Goal: Transaction & Acquisition: Purchase product/service

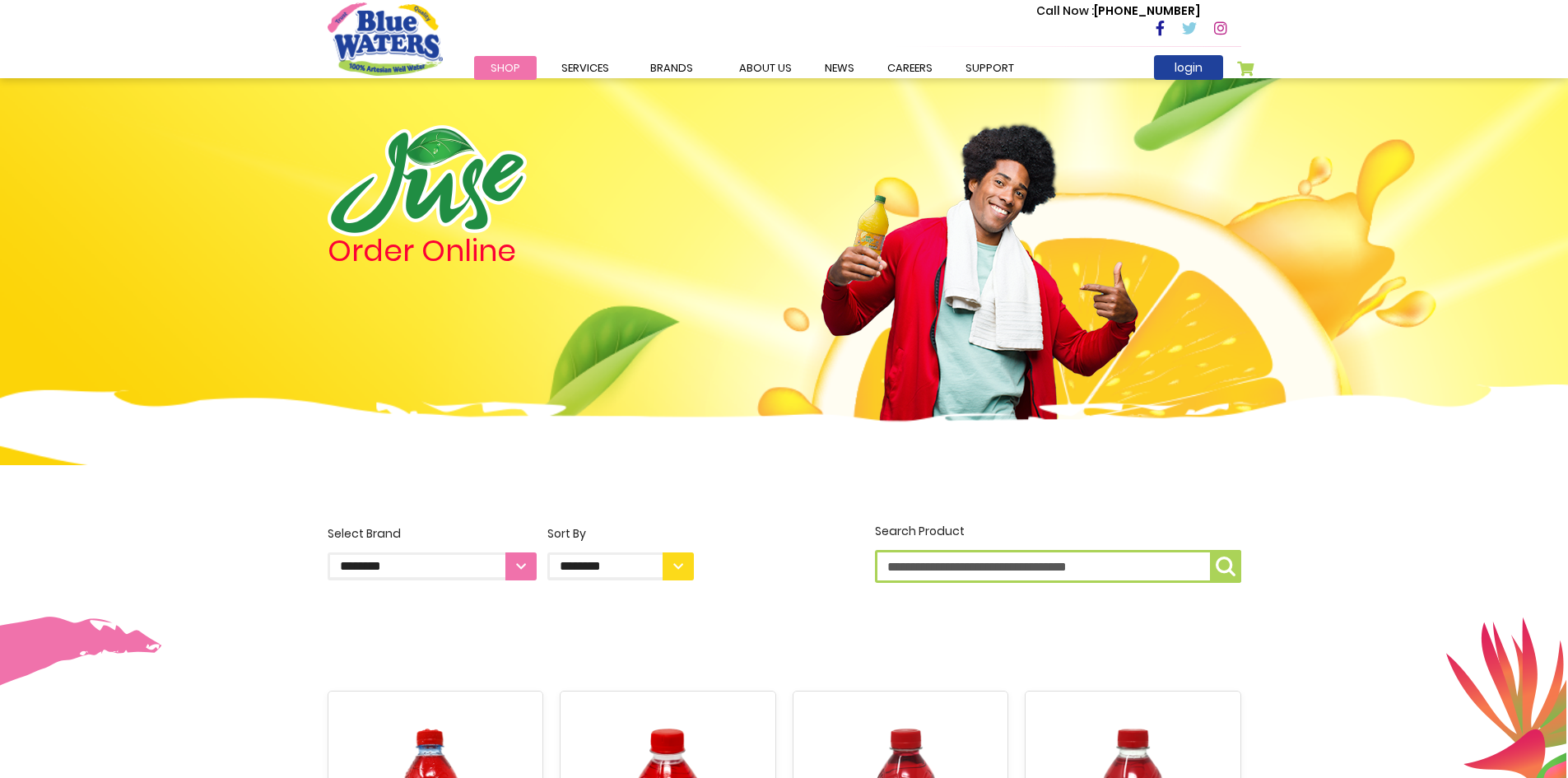
click at [1051, 579] on input "Search Product" at bounding box center [1058, 566] width 366 height 33
type input "*****"
click at [1225, 564] on img "submit" at bounding box center [1226, 566] width 20 height 20
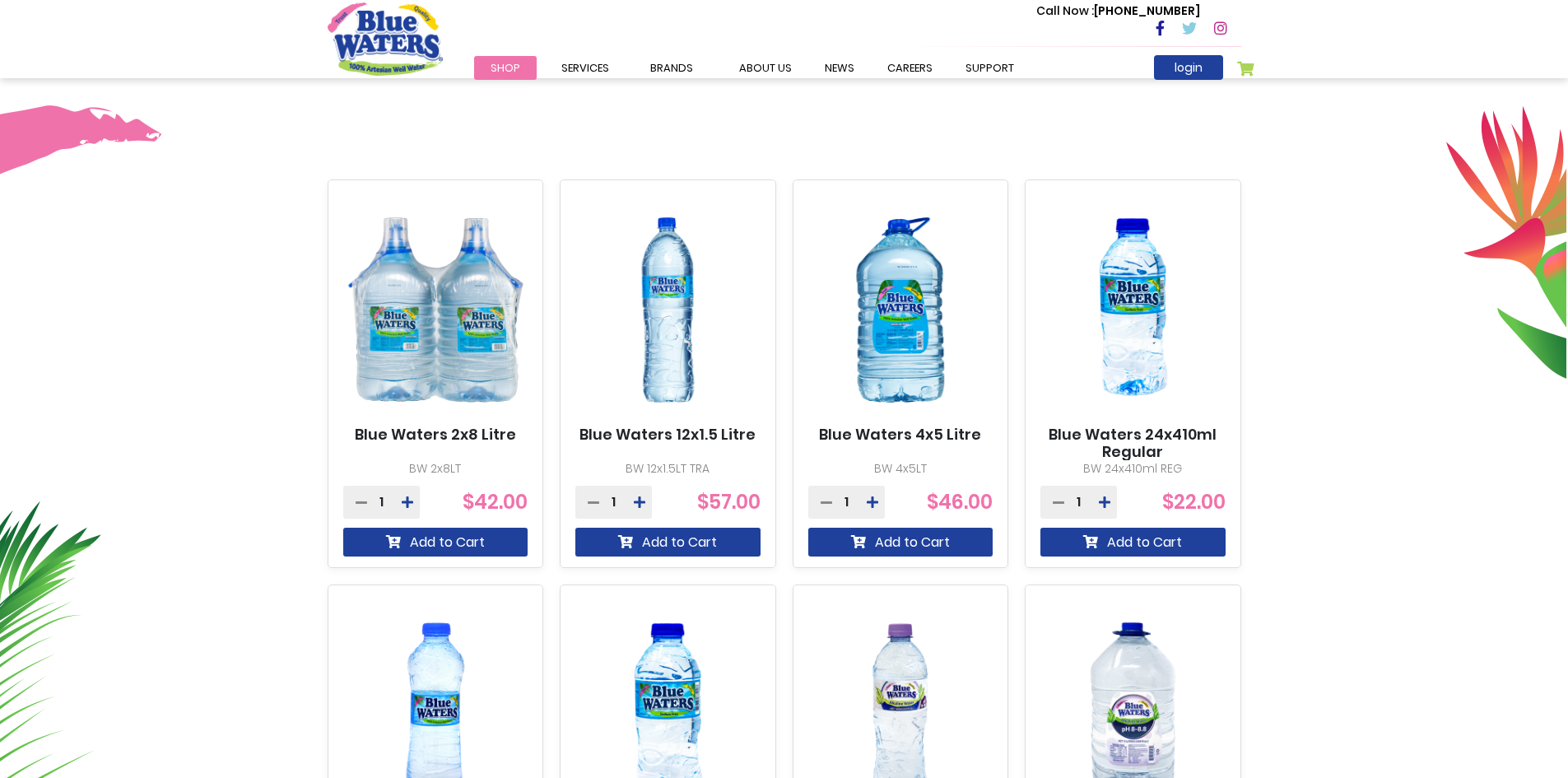
scroll to position [849, 0]
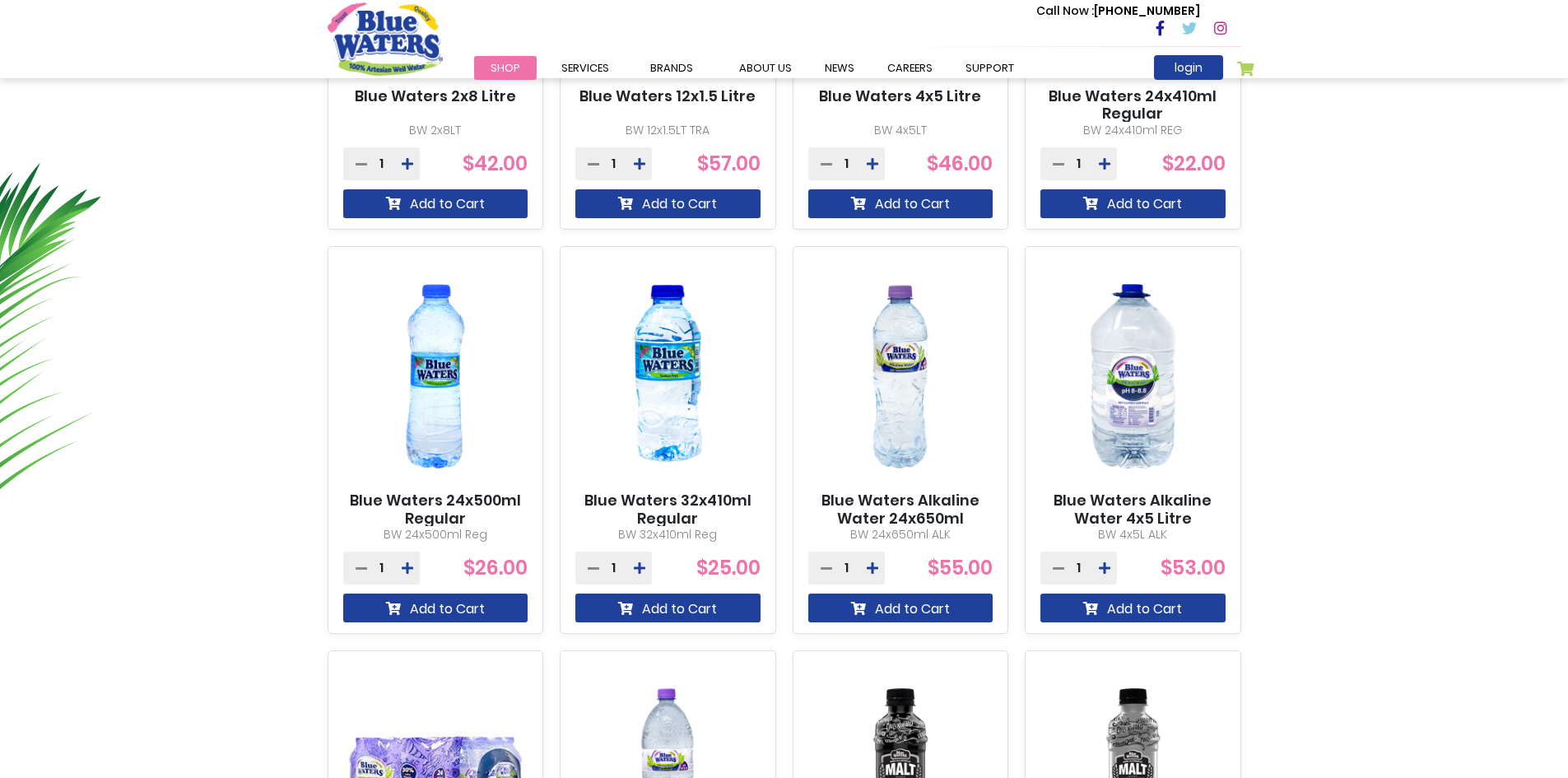
click at [626, 564] on div "1" at bounding box center [614, 568] width 77 height 33
click at [617, 566] on div "1" at bounding box center [614, 568] width 77 height 33
click at [610, 567] on div "1" at bounding box center [614, 568] width 77 height 33
click at [615, 568] on span "1" at bounding box center [614, 568] width 5 height 0
click at [637, 562] on icon at bounding box center [639, 568] width 12 height 13
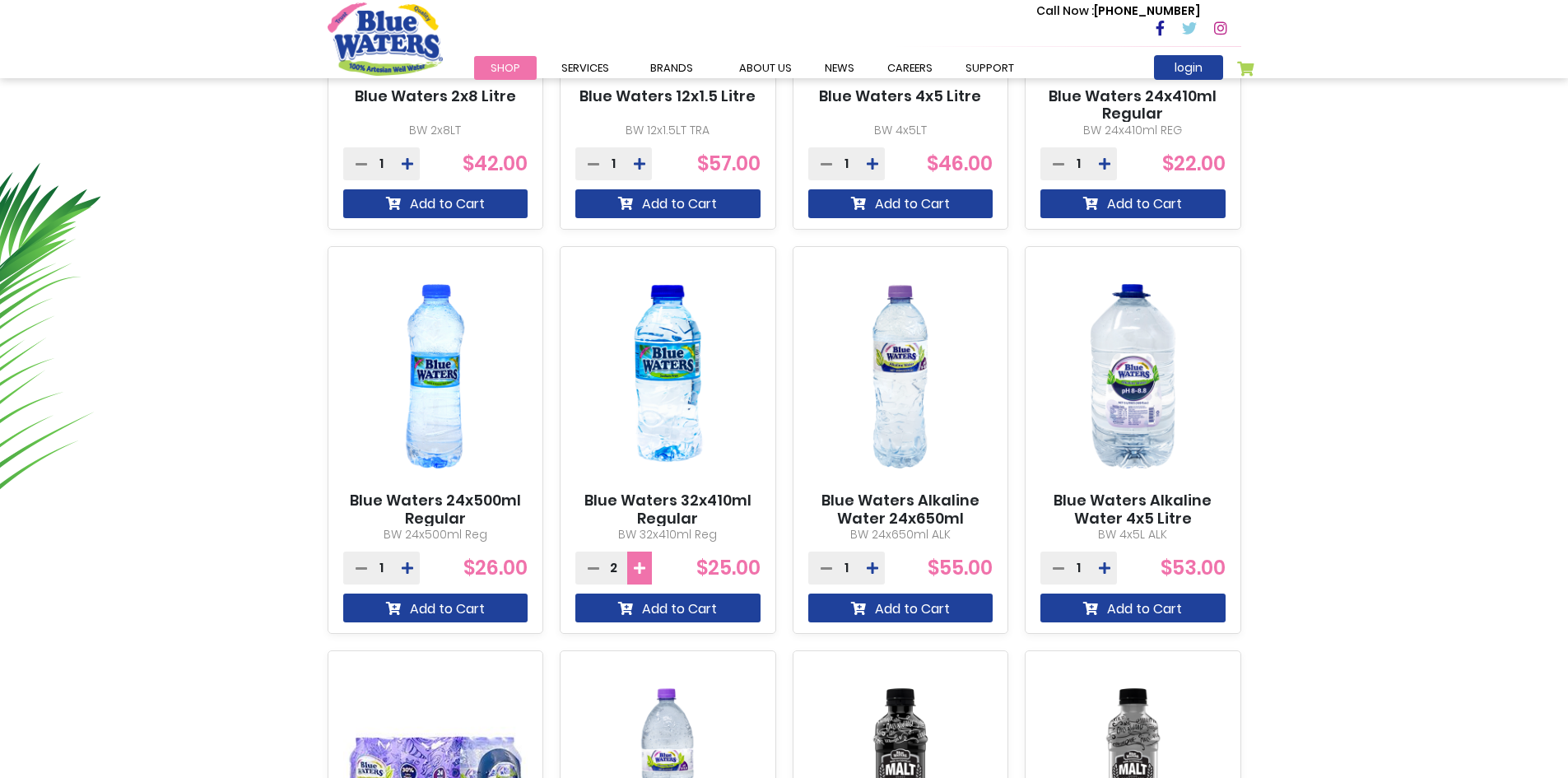
click at [642, 567] on icon at bounding box center [639, 568] width 12 height 13
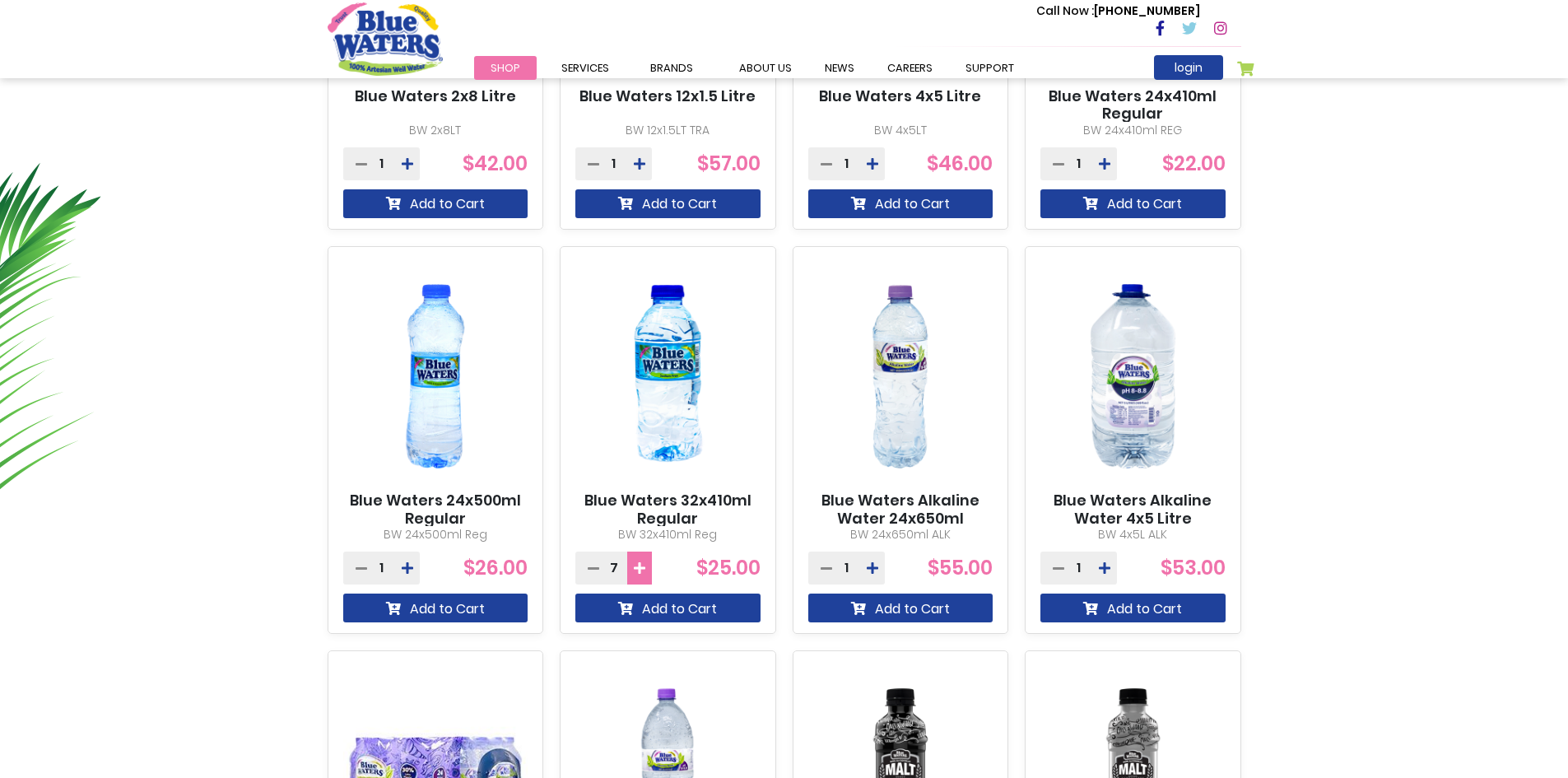
click at [642, 567] on icon at bounding box center [639, 568] width 12 height 13
click at [642, 569] on icon at bounding box center [639, 568] width 12 height 13
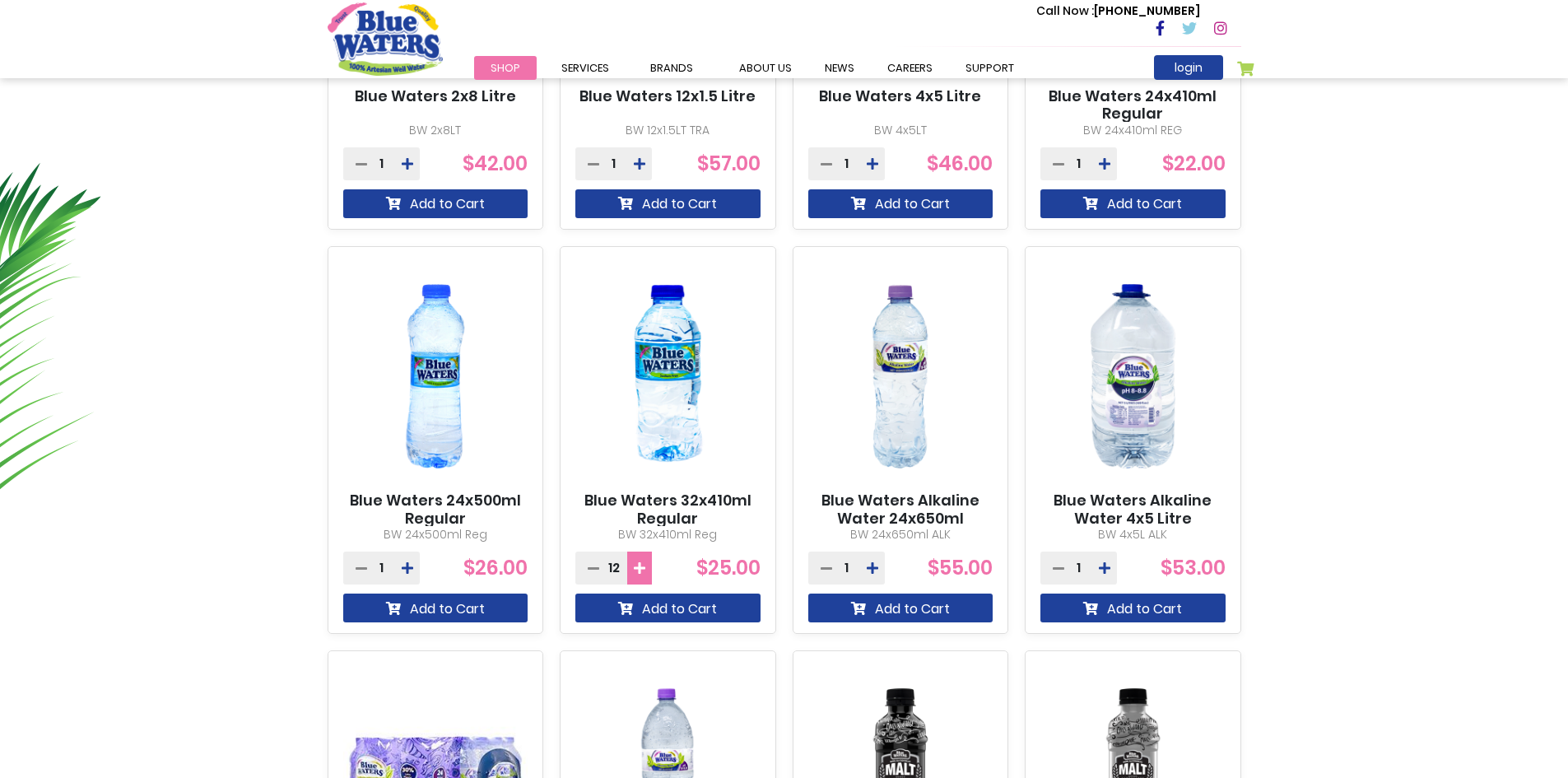
click at [642, 569] on icon at bounding box center [639, 568] width 12 height 13
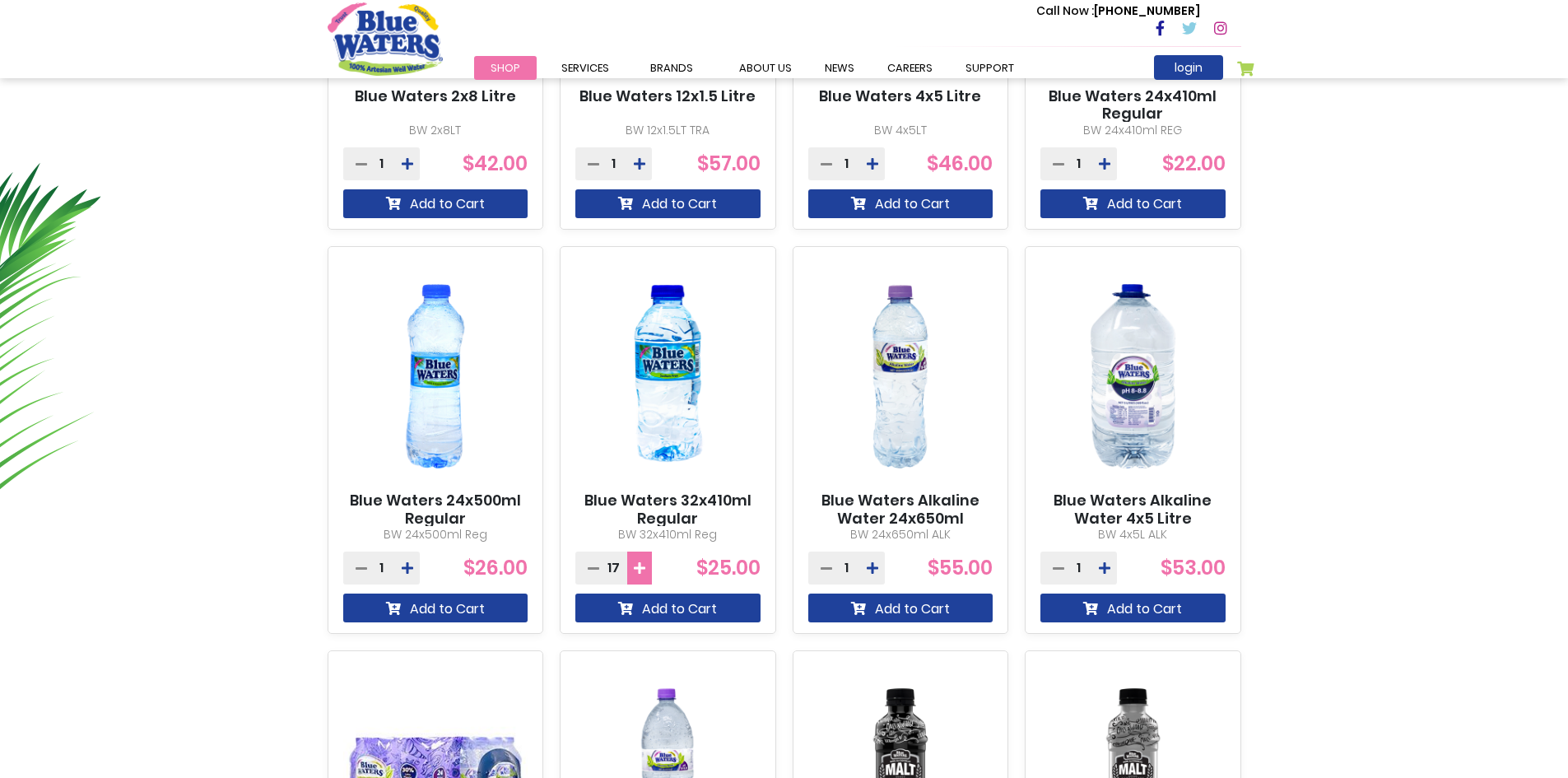
click at [642, 569] on icon at bounding box center [639, 568] width 12 height 13
click at [642, 568] on icon at bounding box center [639, 568] width 12 height 13
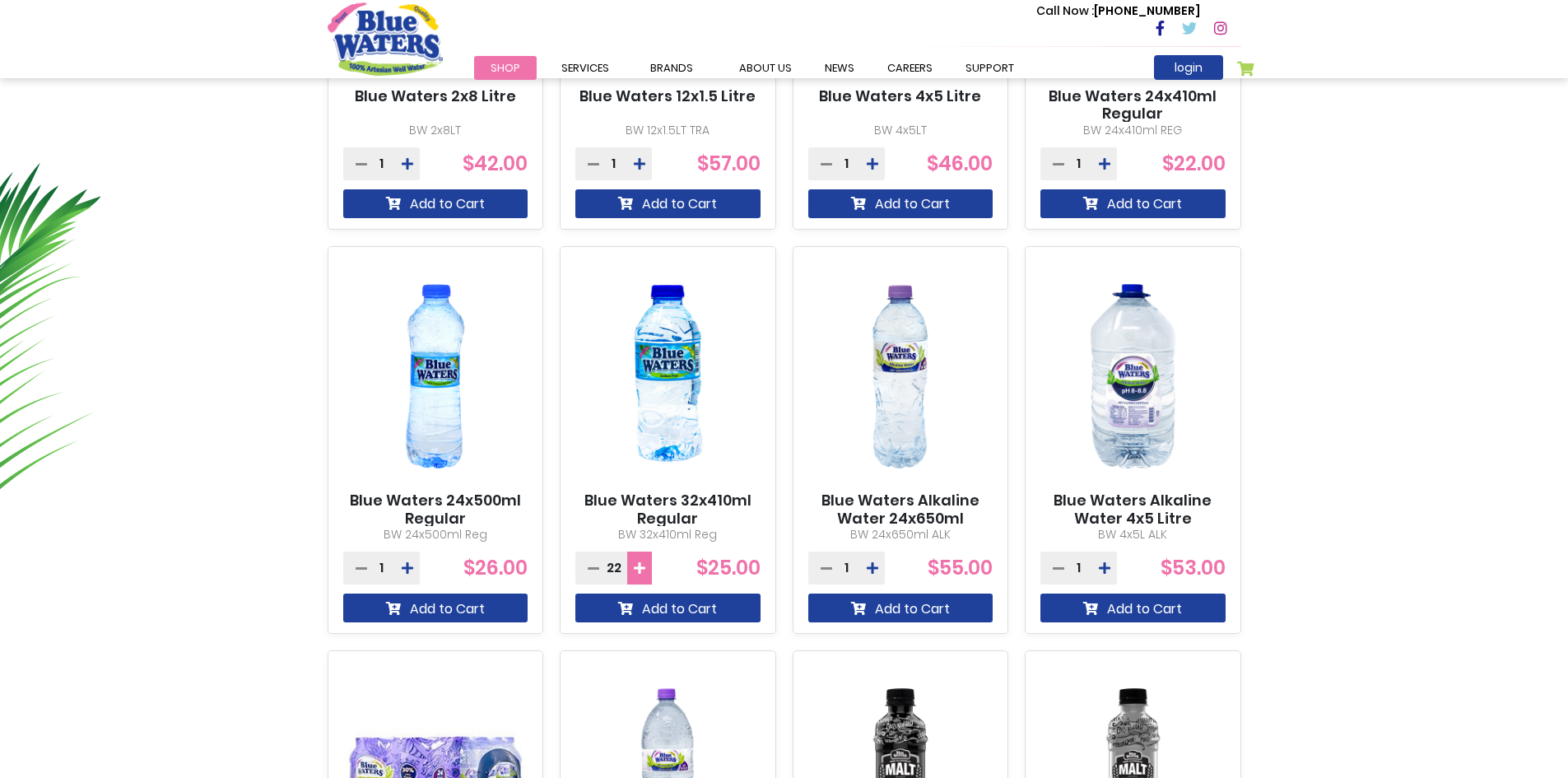
click at [642, 568] on icon at bounding box center [639, 568] width 12 height 13
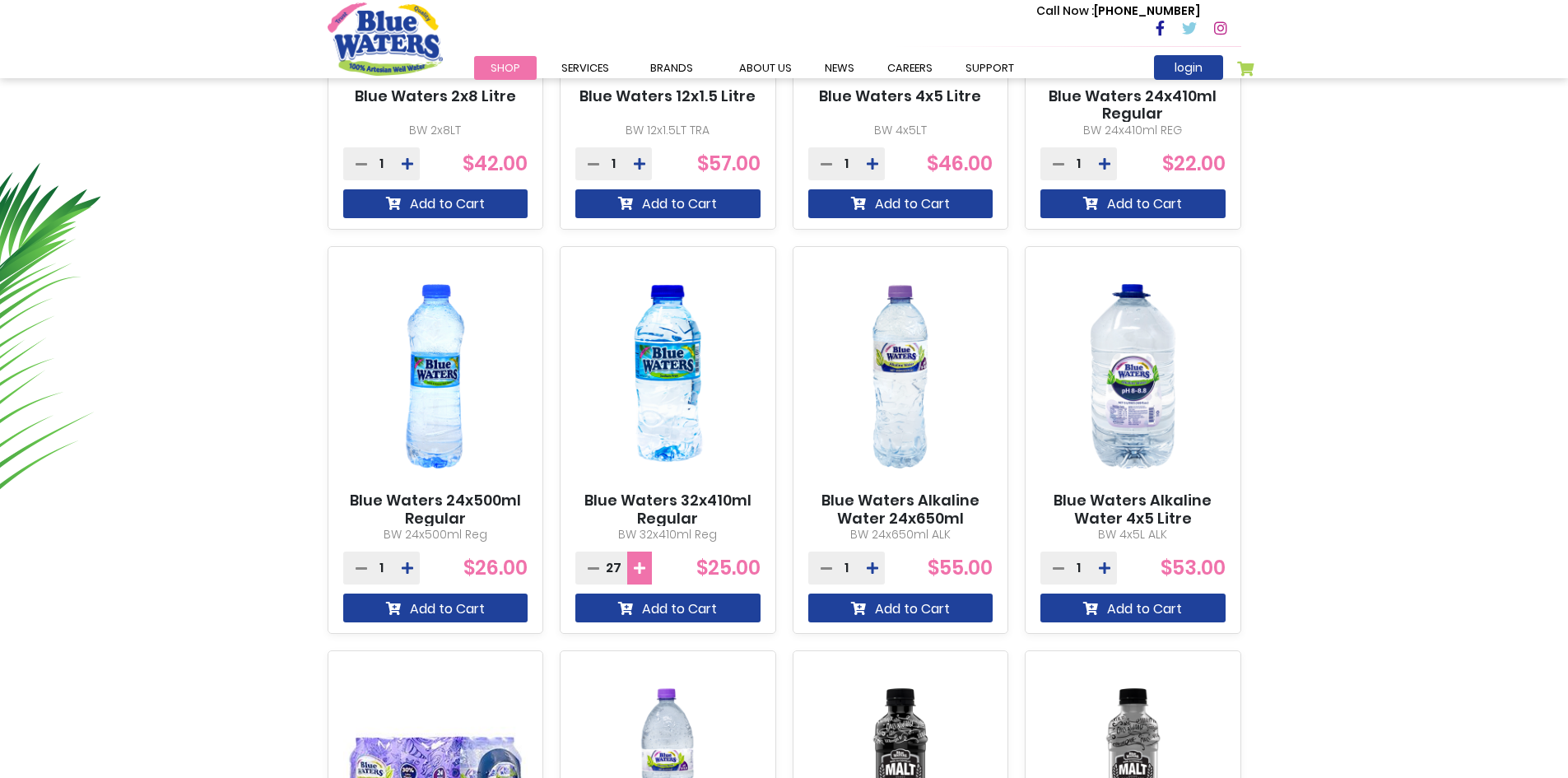
click at [642, 568] on icon at bounding box center [639, 568] width 12 height 13
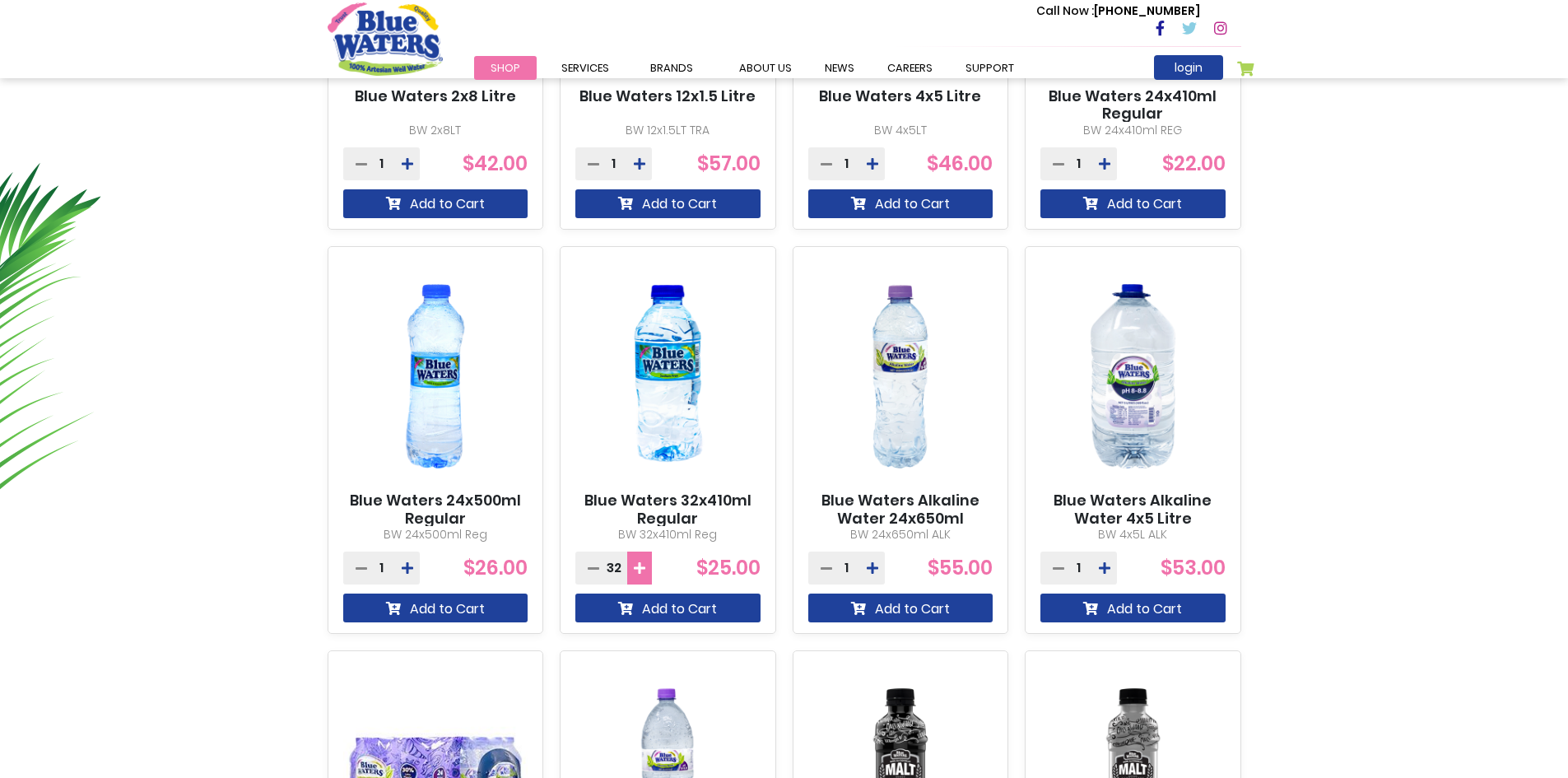
click at [642, 568] on icon at bounding box center [639, 568] width 12 height 13
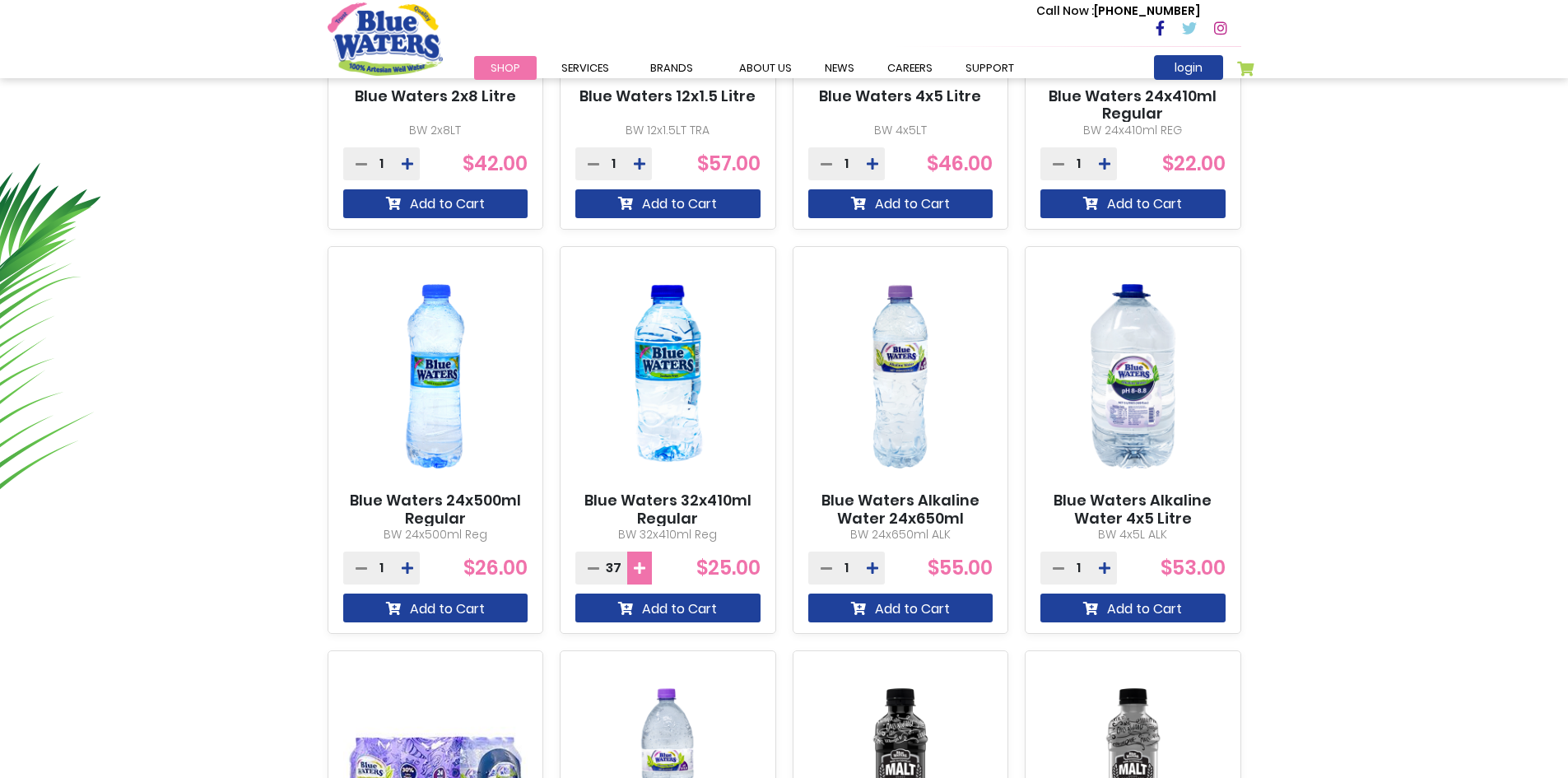
click at [642, 568] on icon at bounding box center [639, 568] width 12 height 13
click at [605, 568] on div "41" at bounding box center [614, 568] width 77 height 33
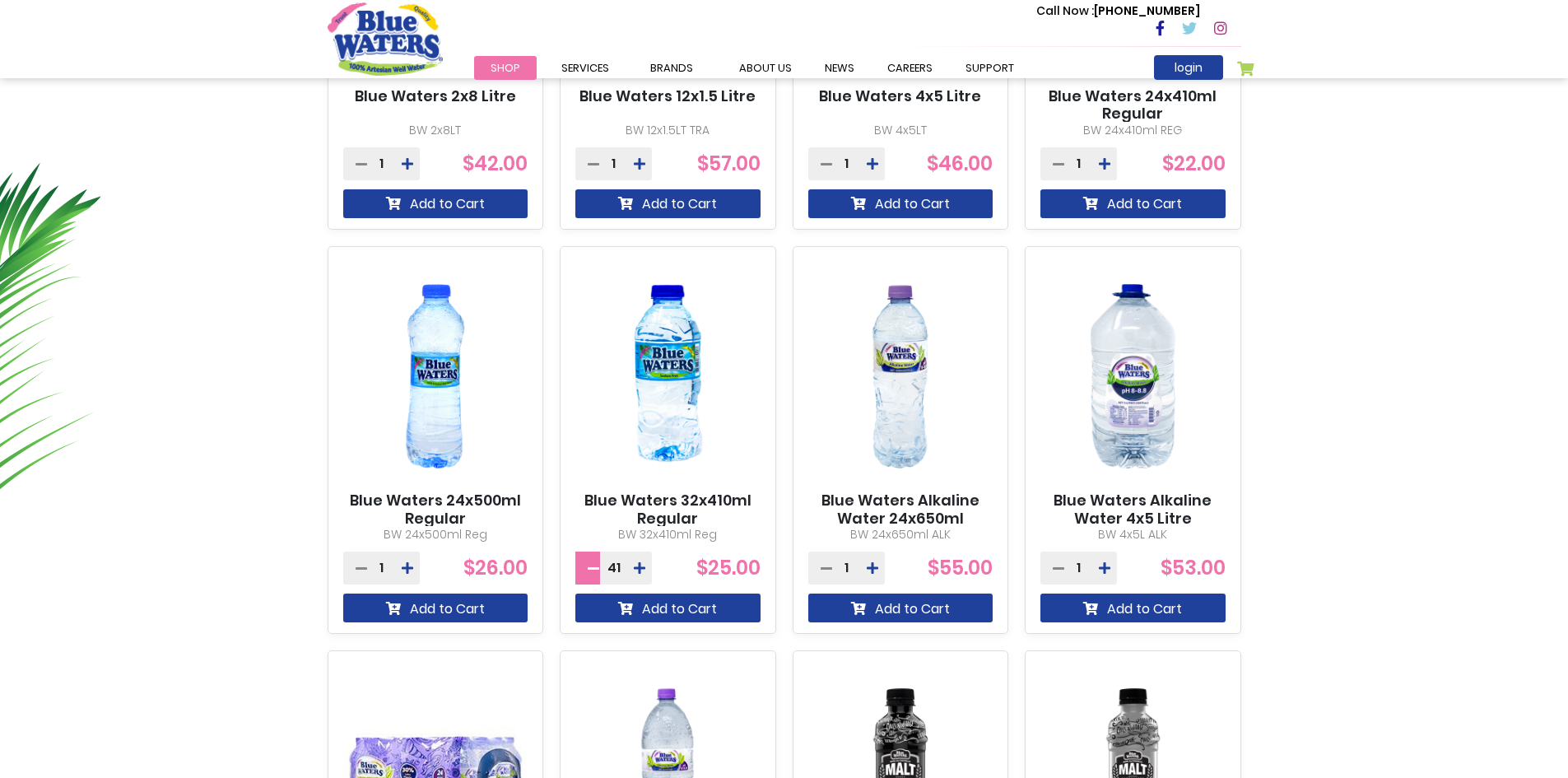
click at [598, 569] on icon at bounding box center [594, 568] width 12 height 13
click at [597, 571] on icon at bounding box center [594, 568] width 12 height 13
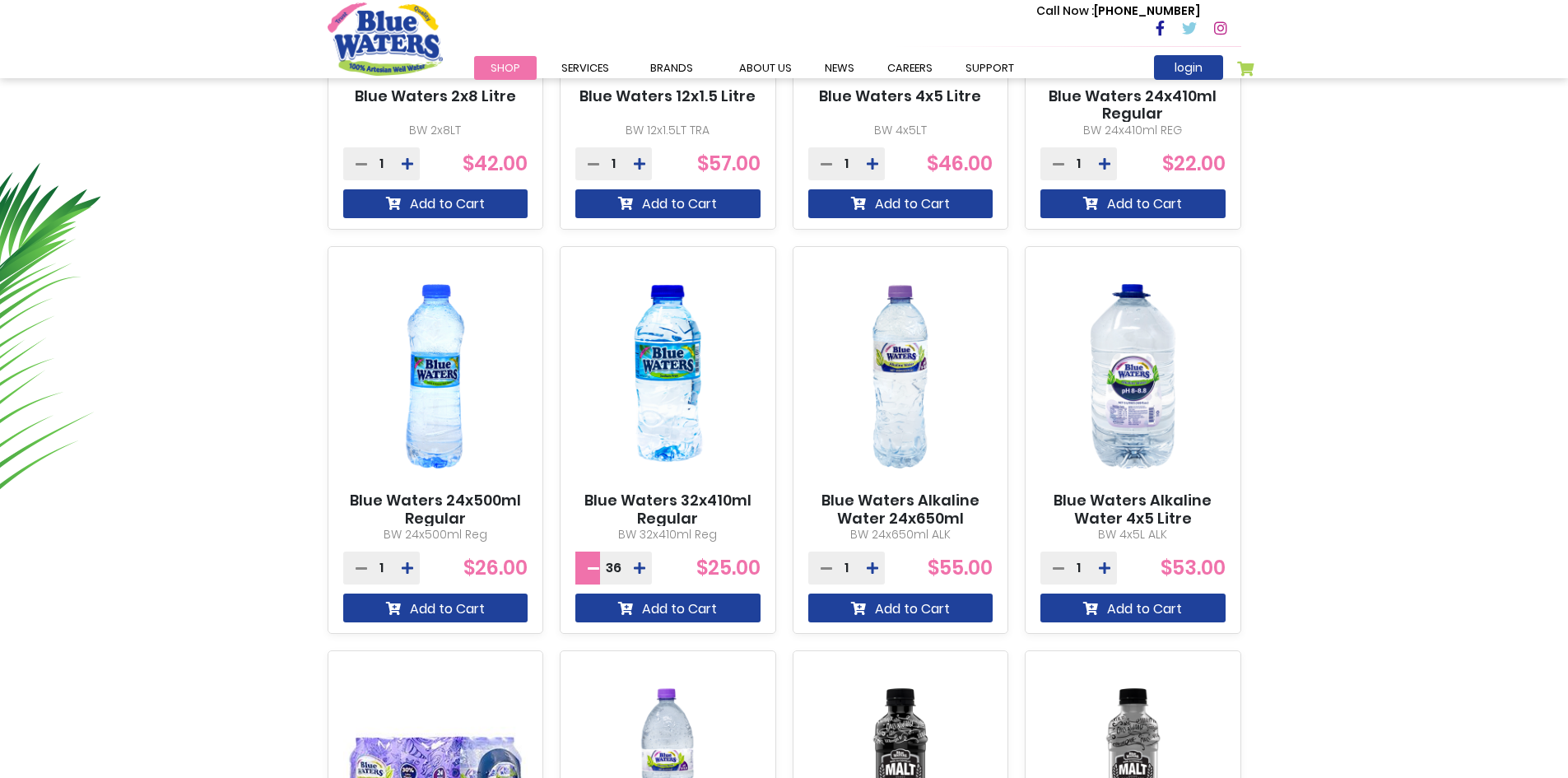
click at [597, 571] on icon at bounding box center [594, 568] width 12 height 13
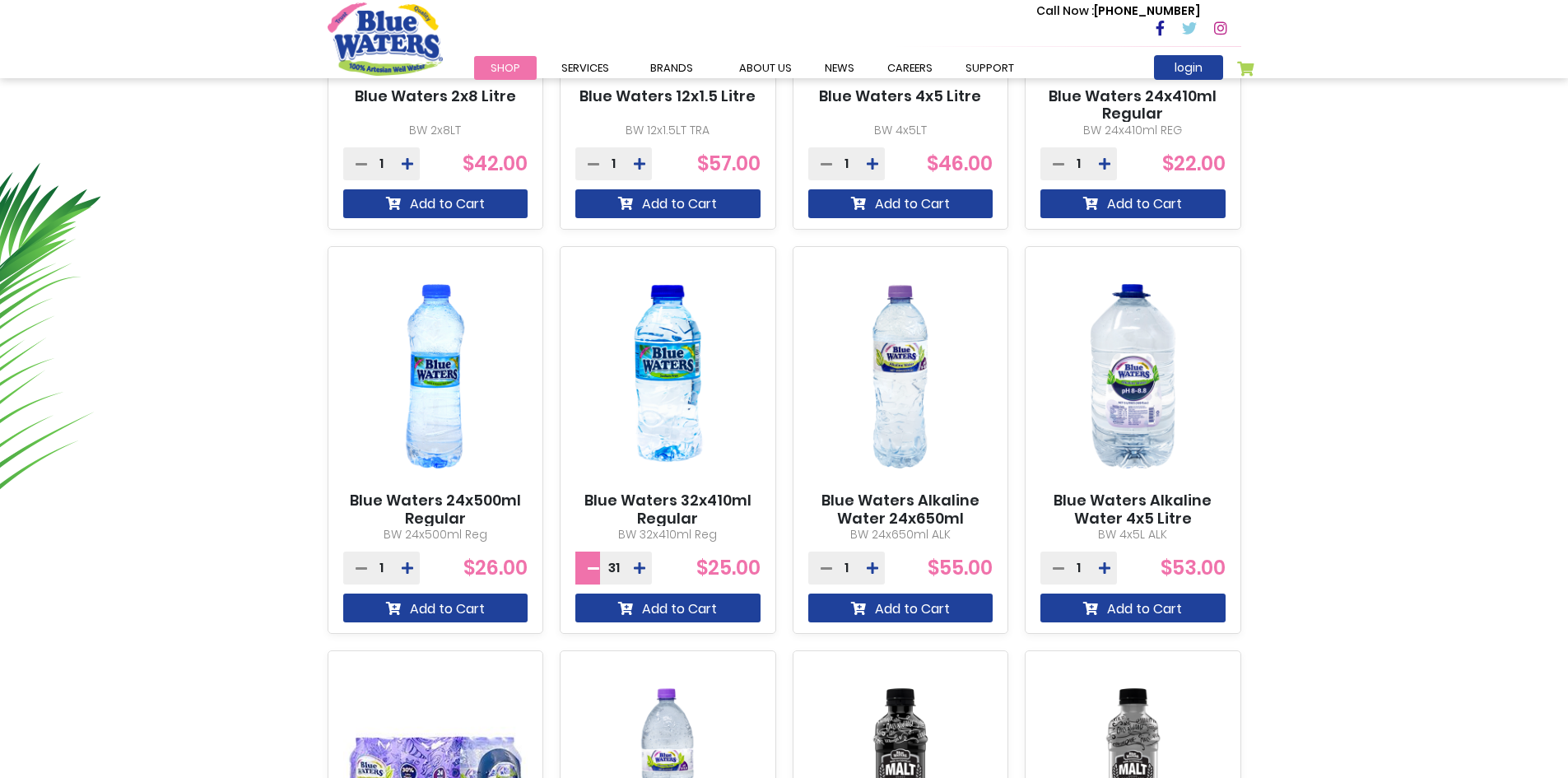
click at [597, 571] on icon at bounding box center [594, 568] width 12 height 13
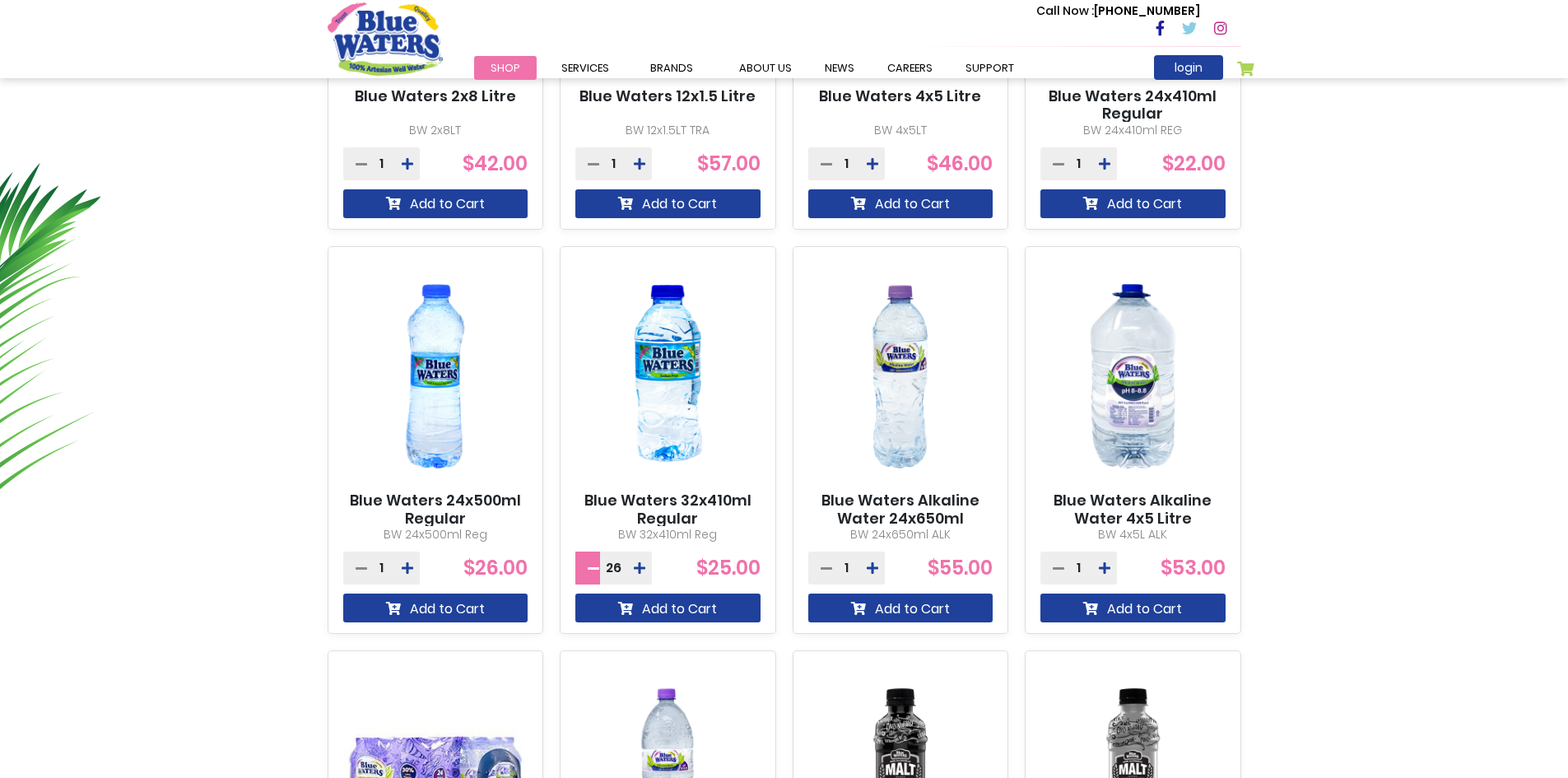
click at [597, 571] on icon at bounding box center [594, 568] width 12 height 13
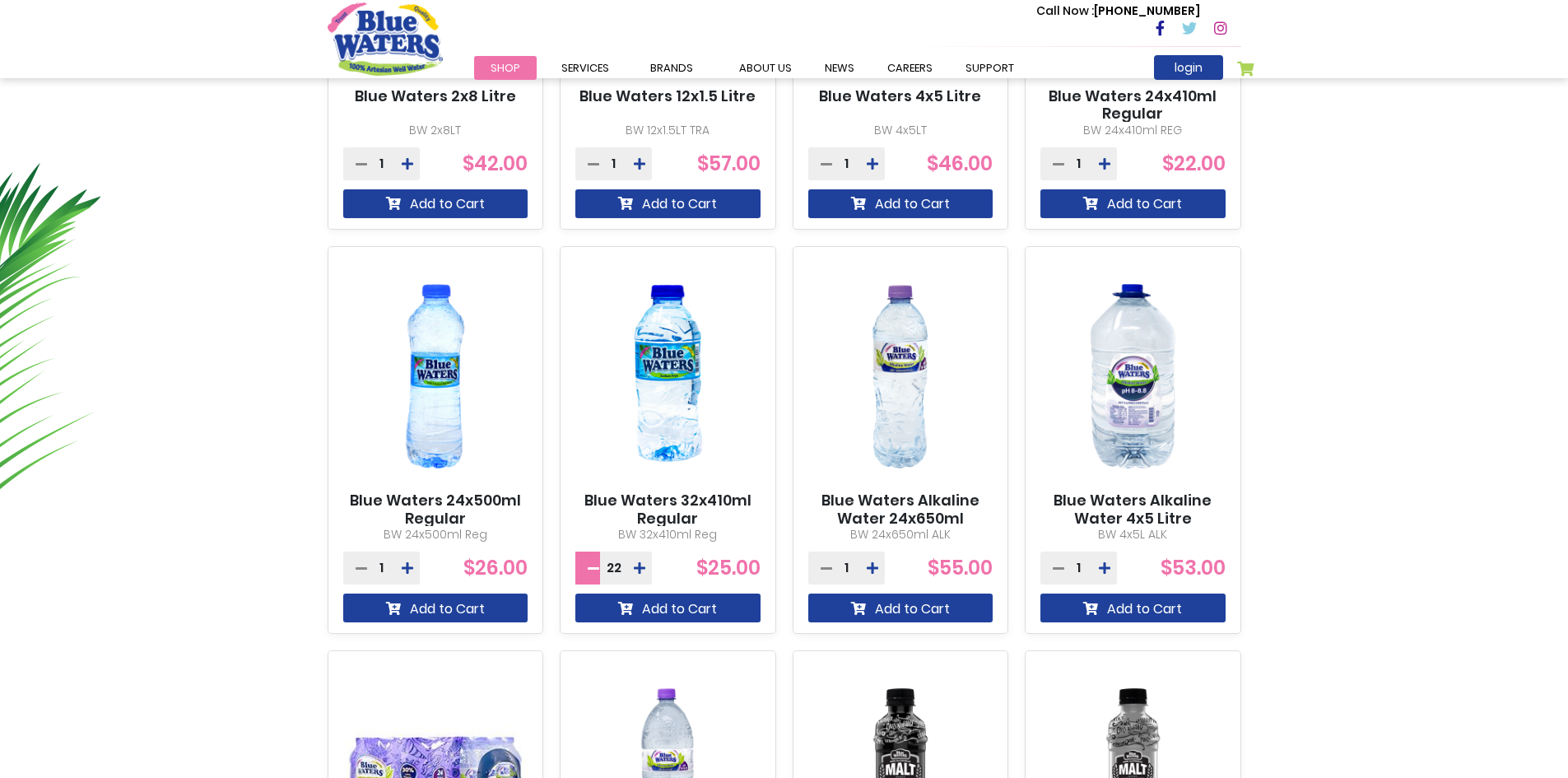
click at [597, 571] on icon at bounding box center [594, 568] width 12 height 13
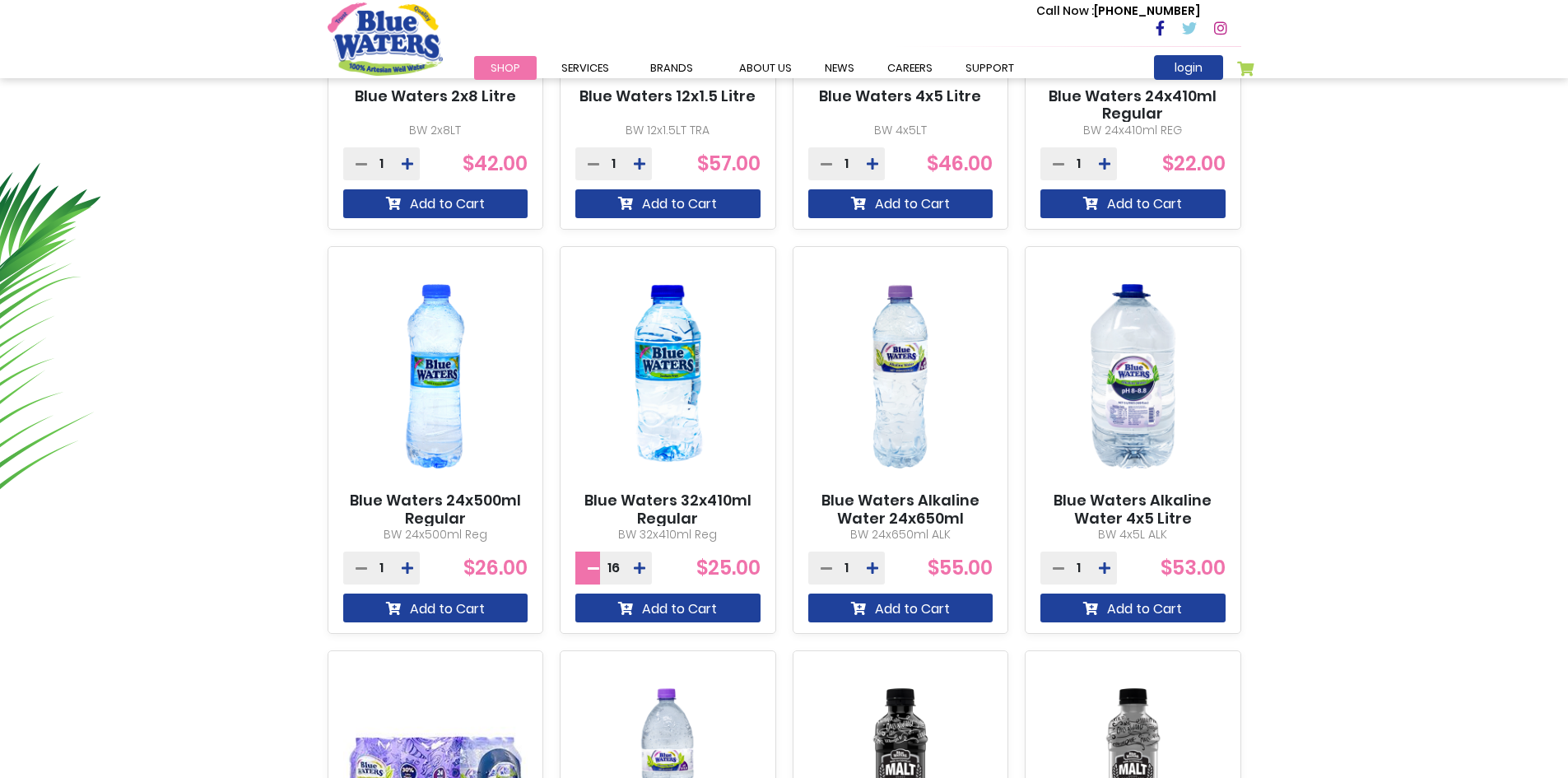
click at [597, 571] on icon at bounding box center [594, 568] width 12 height 13
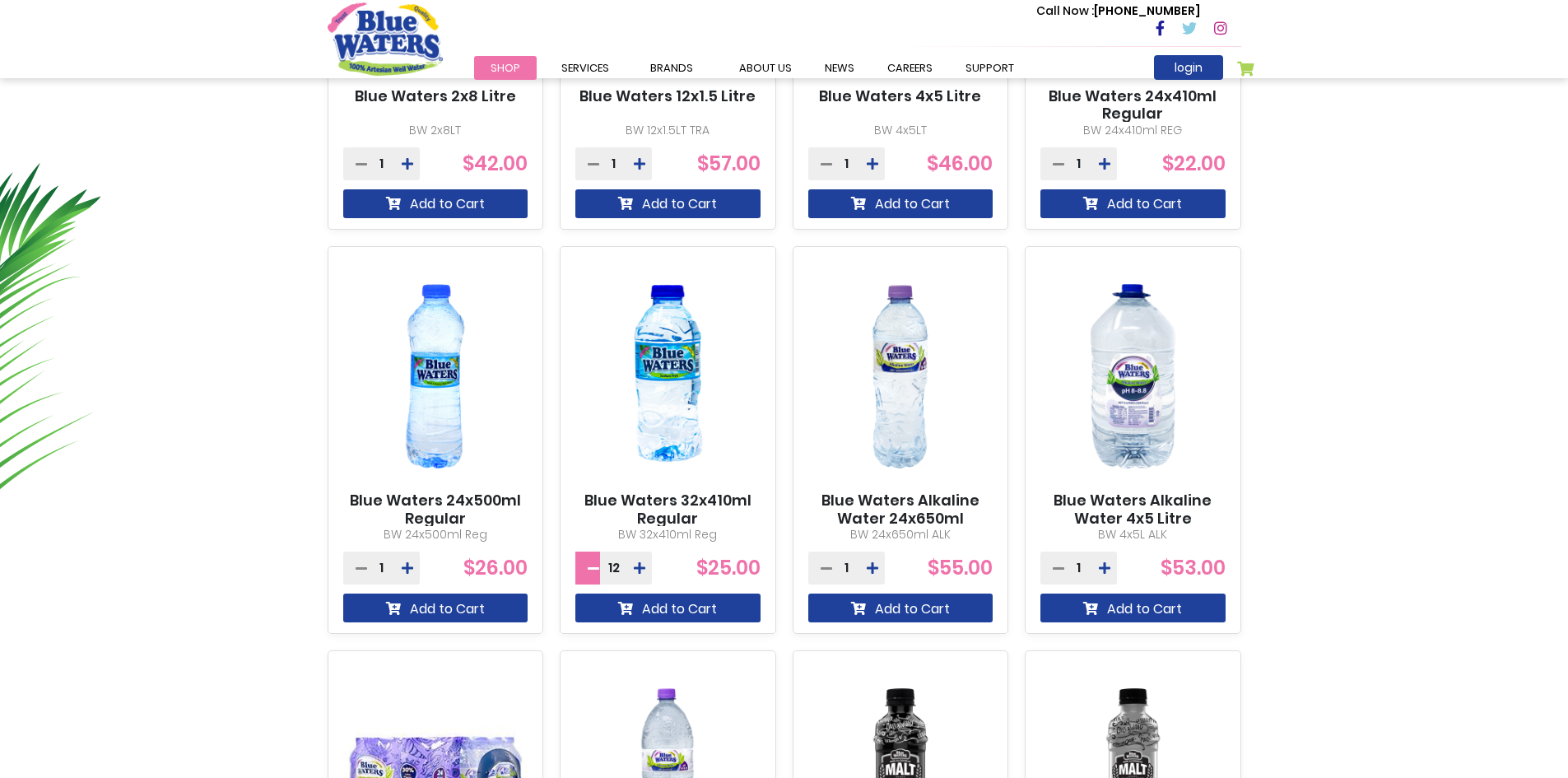
click at [597, 571] on icon at bounding box center [594, 568] width 12 height 13
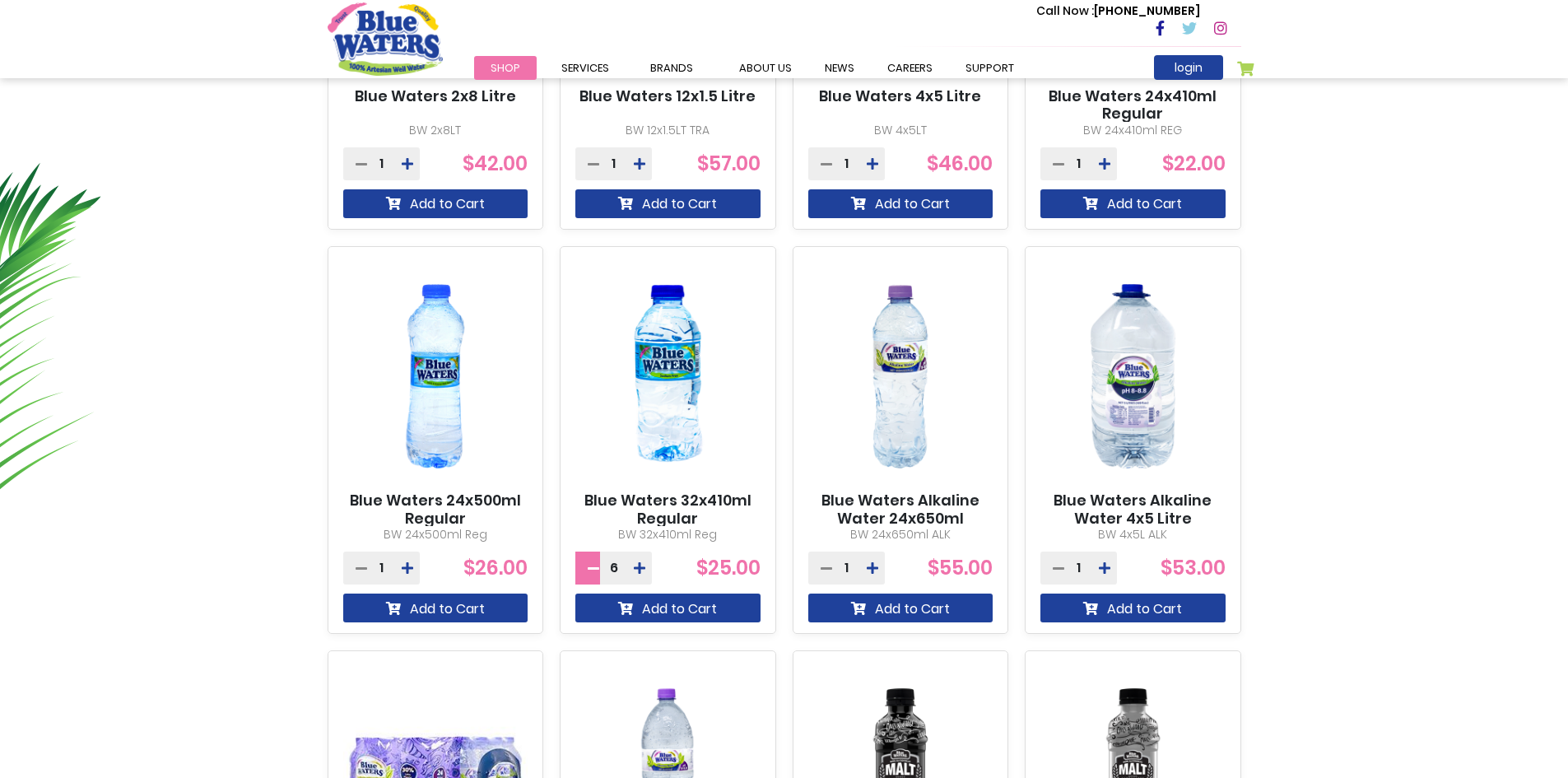
click at [597, 571] on icon at bounding box center [594, 568] width 12 height 13
click at [635, 569] on icon at bounding box center [639, 568] width 12 height 13
click at [634, 568] on icon at bounding box center [639, 568] width 12 height 13
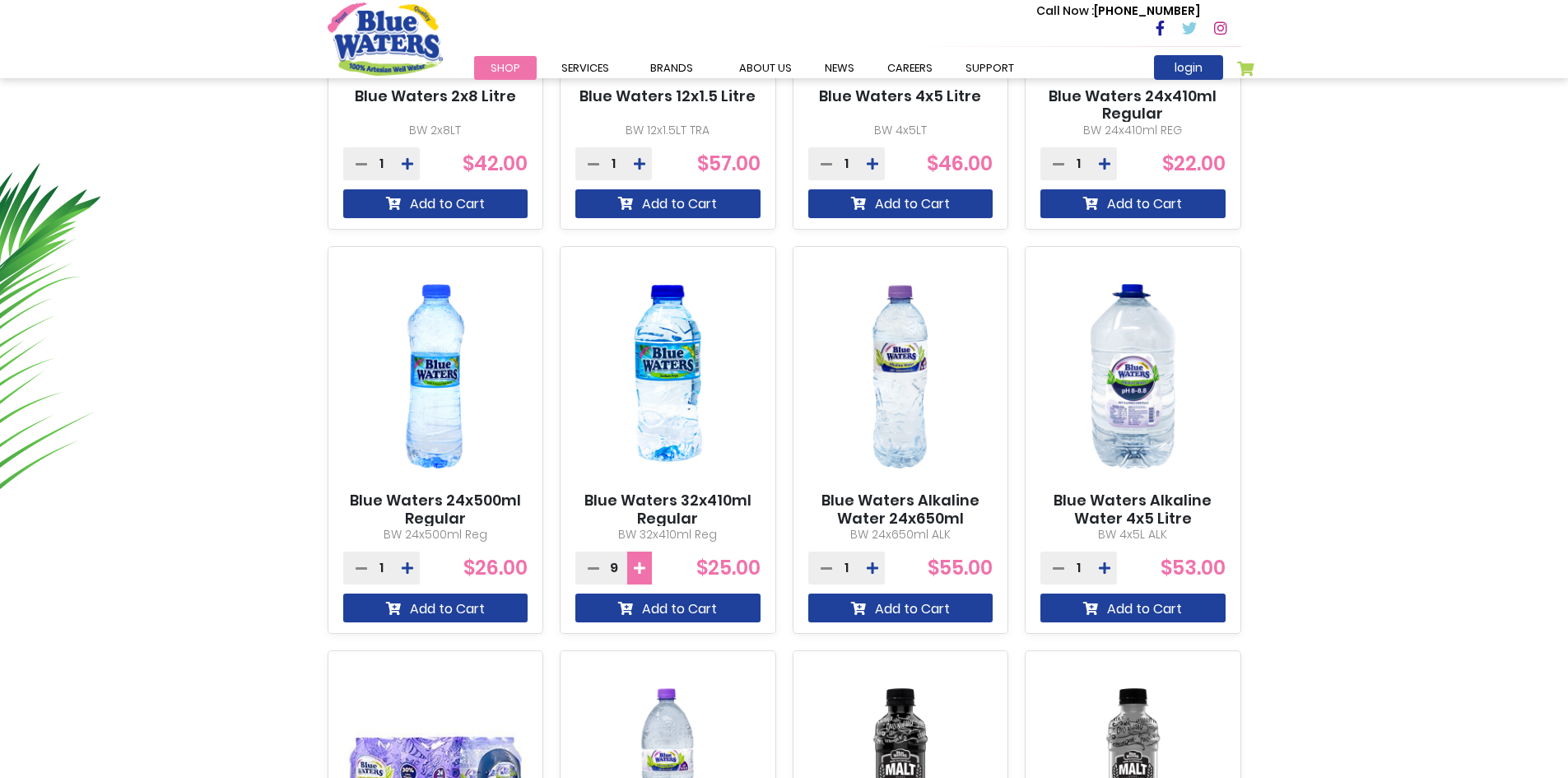
click at [634, 569] on icon at bounding box center [639, 568] width 12 height 13
click at [634, 570] on icon at bounding box center [639, 568] width 12 height 13
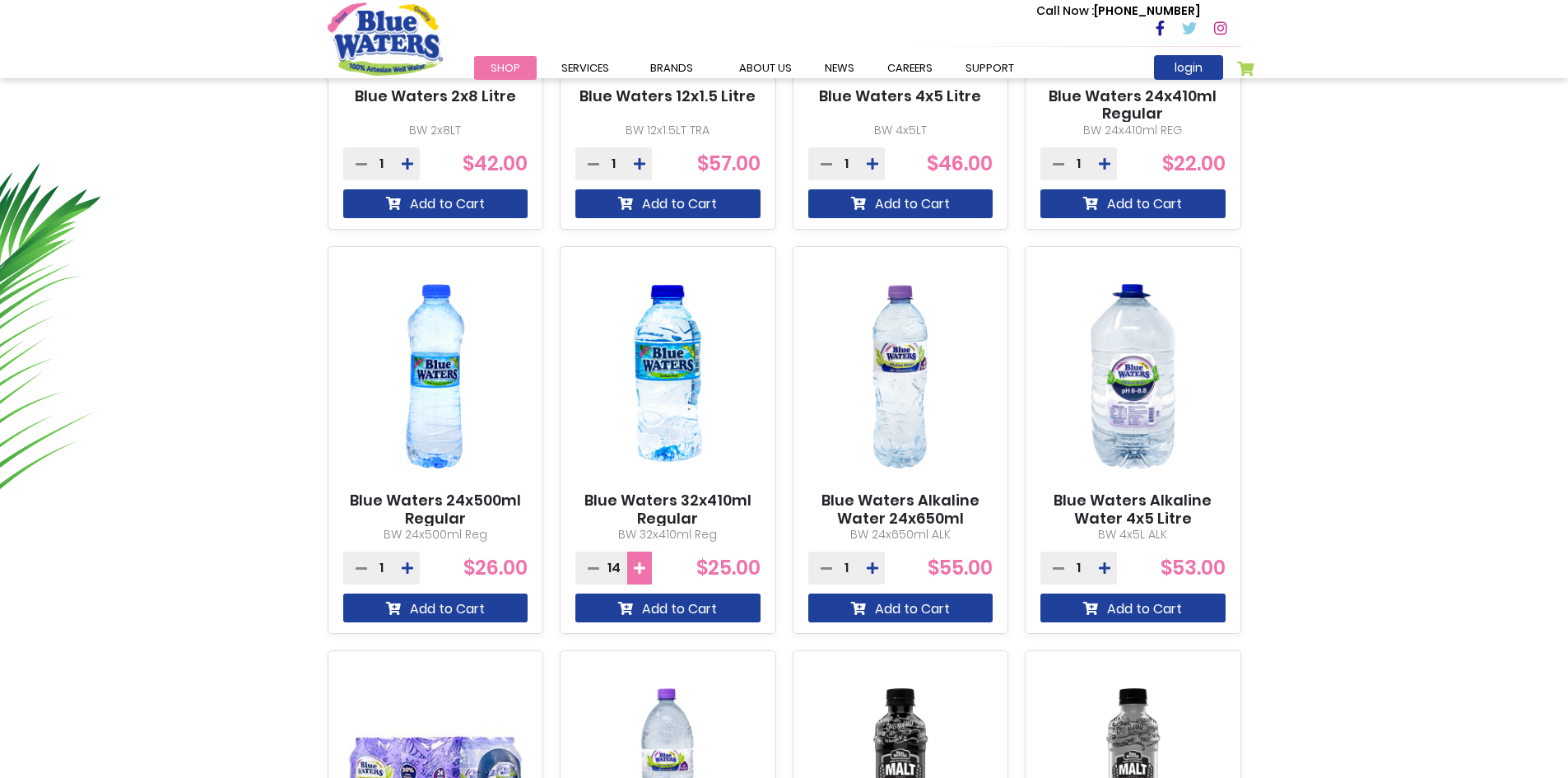
click at [634, 570] on icon at bounding box center [639, 568] width 12 height 13
click at [658, 601] on button "Add to Cart" at bounding box center [668, 608] width 185 height 29
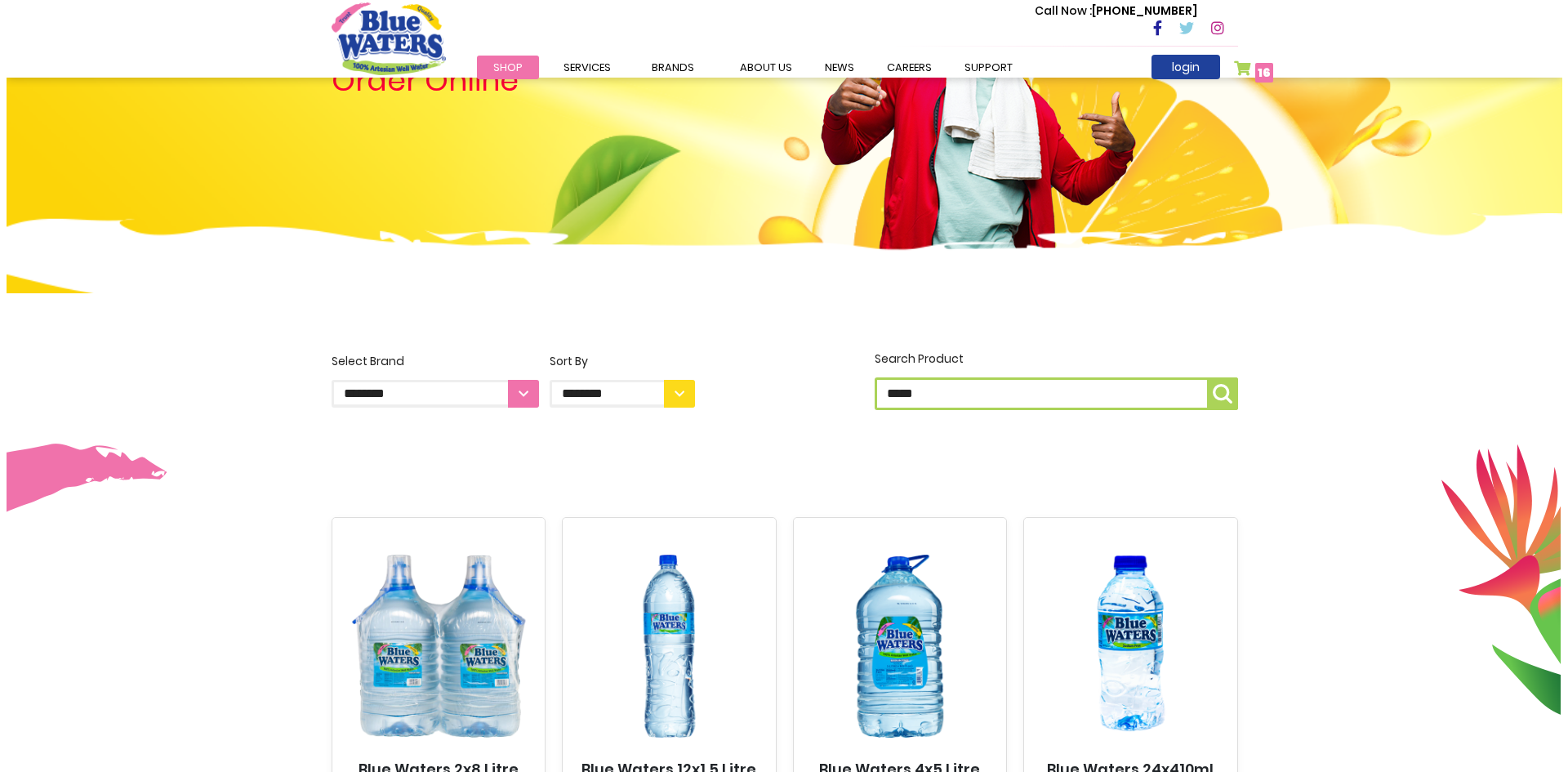
scroll to position [0, 0]
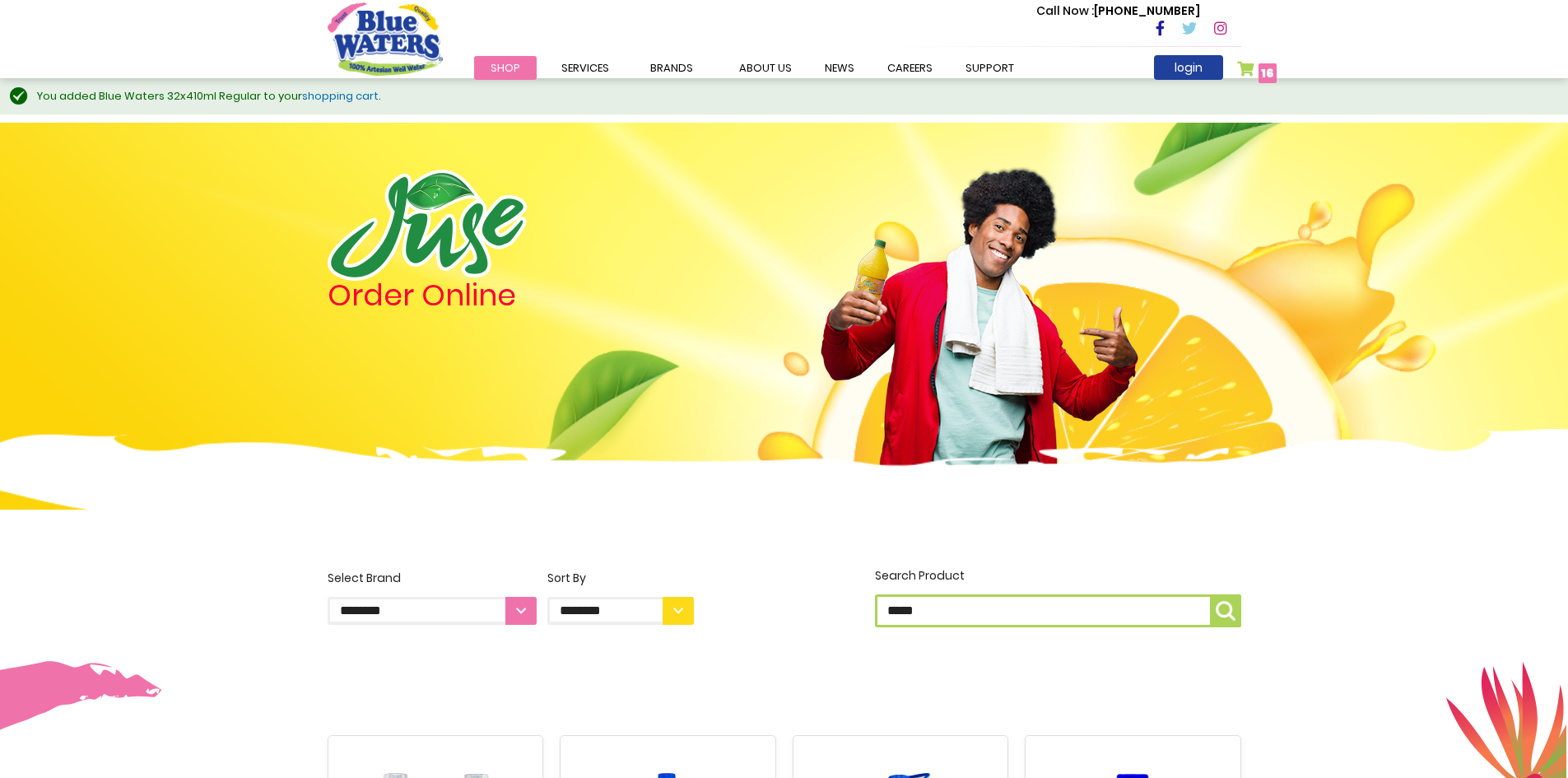
click at [1270, 74] on span "16" at bounding box center [1268, 73] width 13 height 16
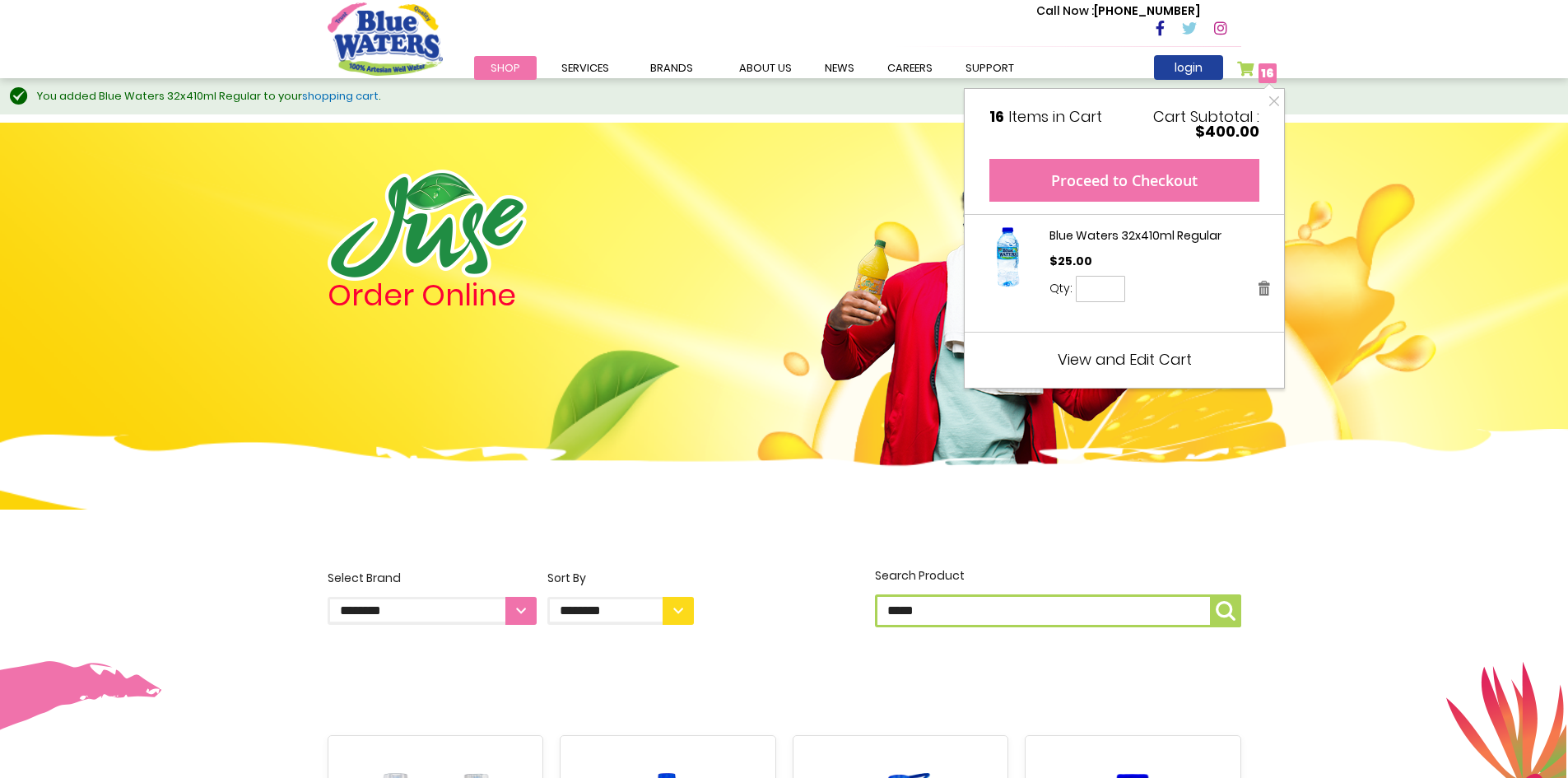
click at [1142, 174] on button "Proceed to Checkout" at bounding box center [1124, 180] width 270 height 43
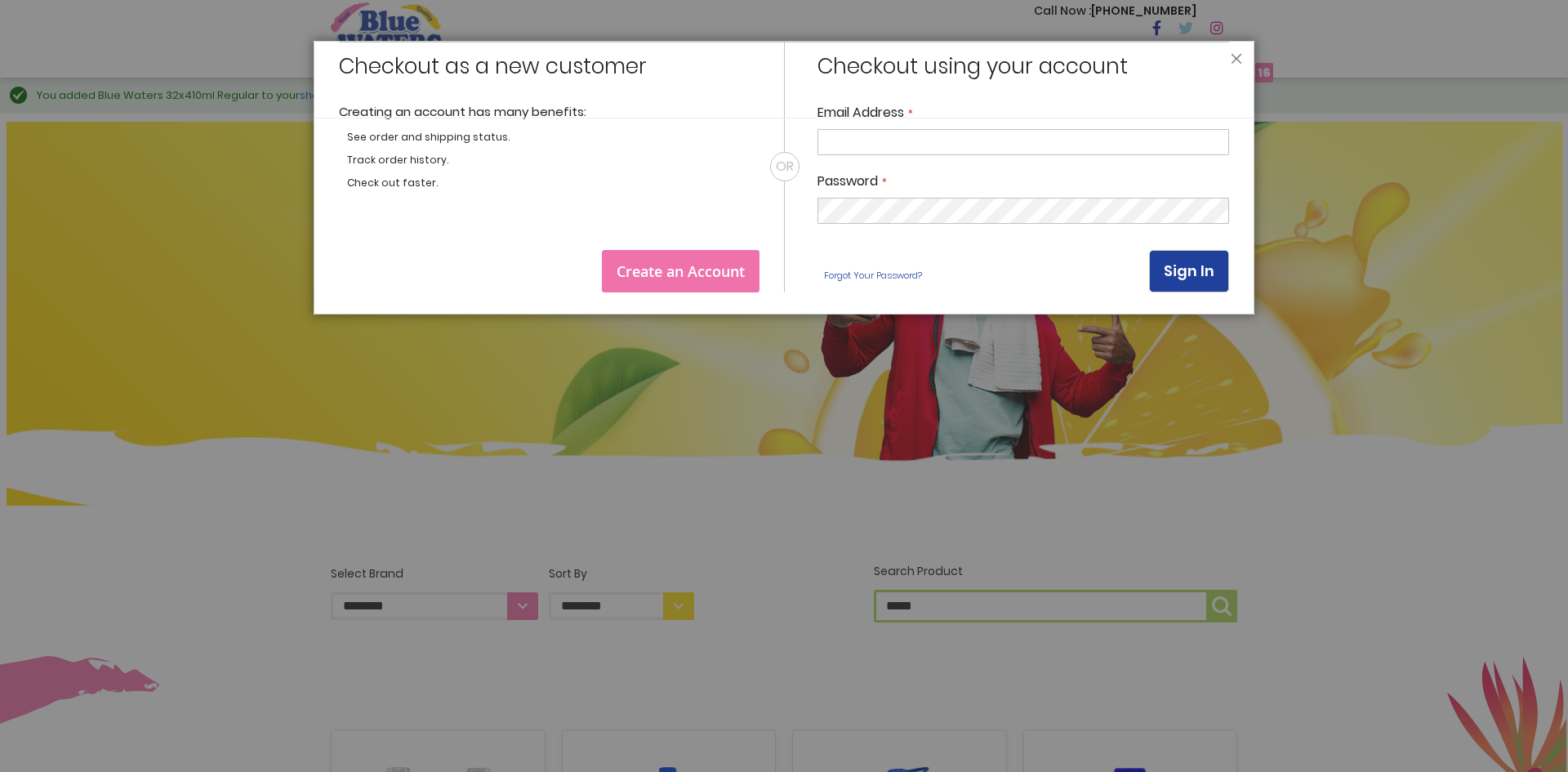
click at [947, 138] on input "Email Address" at bounding box center [1023, 141] width 411 height 26
click at [681, 276] on span "Create an Account" at bounding box center [680, 271] width 128 height 20
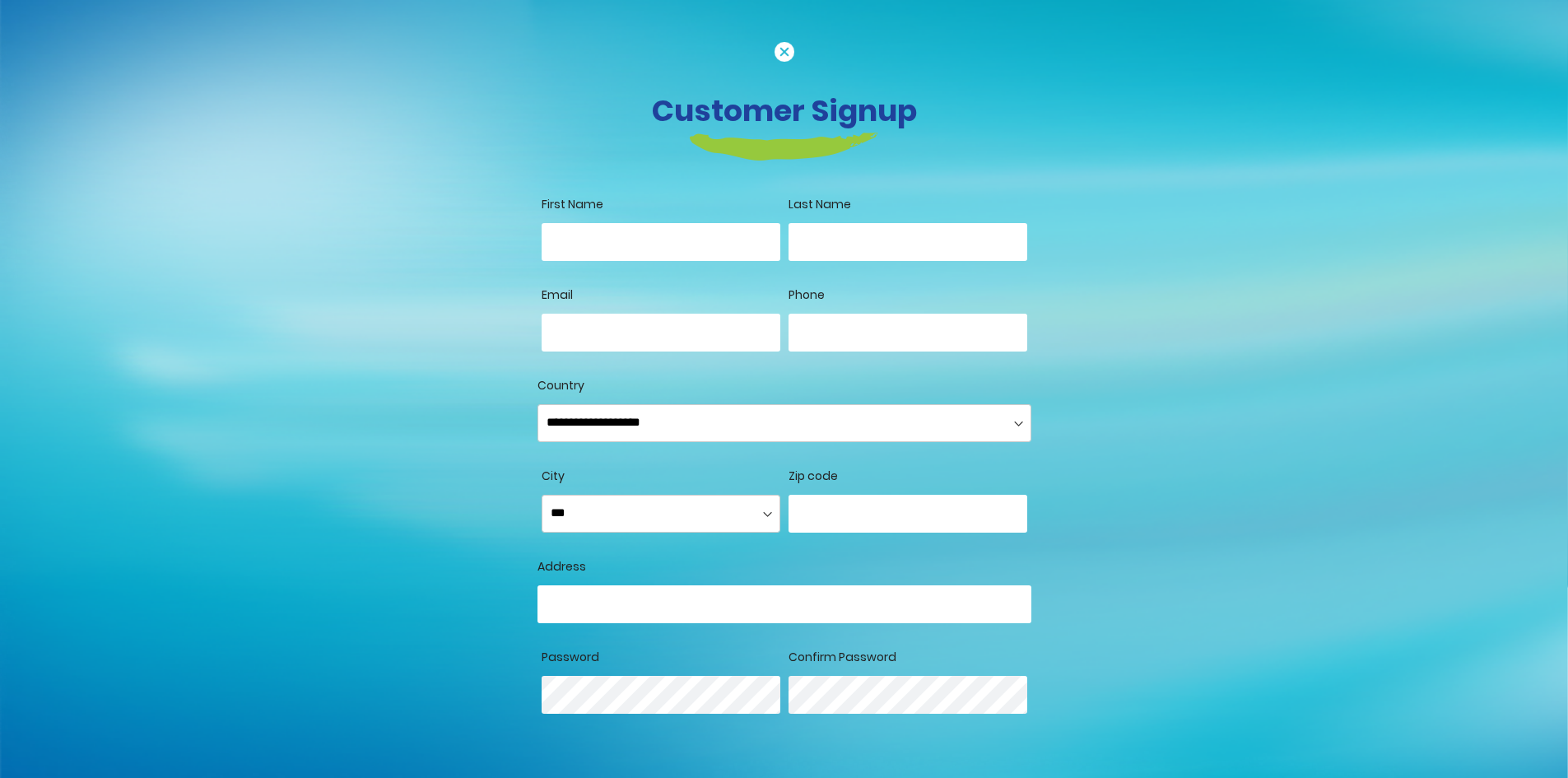
click at [1405, 471] on div "Customer Signup First Name Last Name Allow remote shopping assistance Tooltip T…" at bounding box center [784, 408] width 1568 height 816
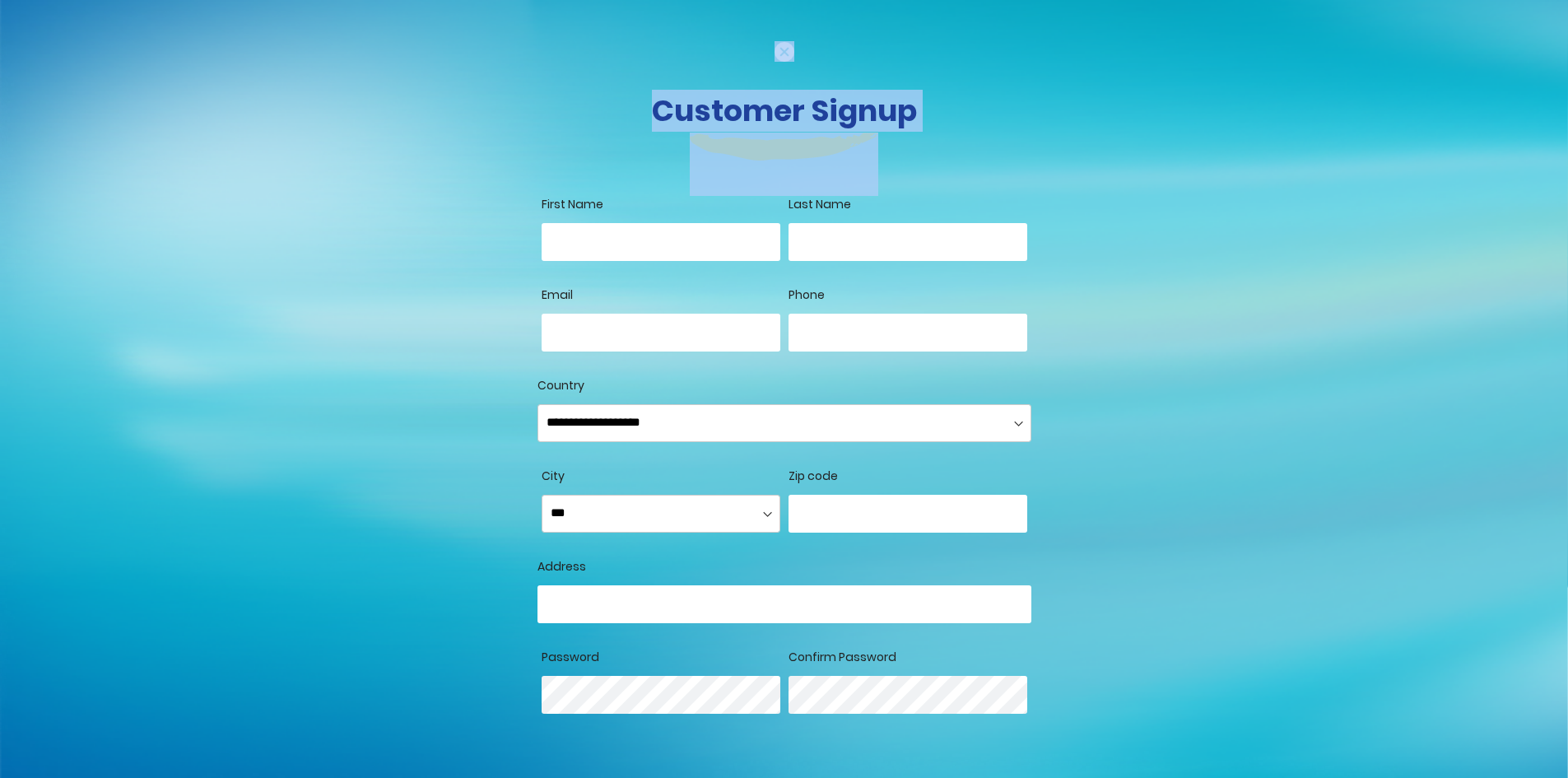
drag, startPoint x: 1563, startPoint y: 169, endPoint x: 1572, endPoint y: 346, distance: 177.2
click at [1567, 346] on html "The store will not work correctly in the case when cookies are disabled. Toggle…" at bounding box center [784, 389] width 1568 height 778
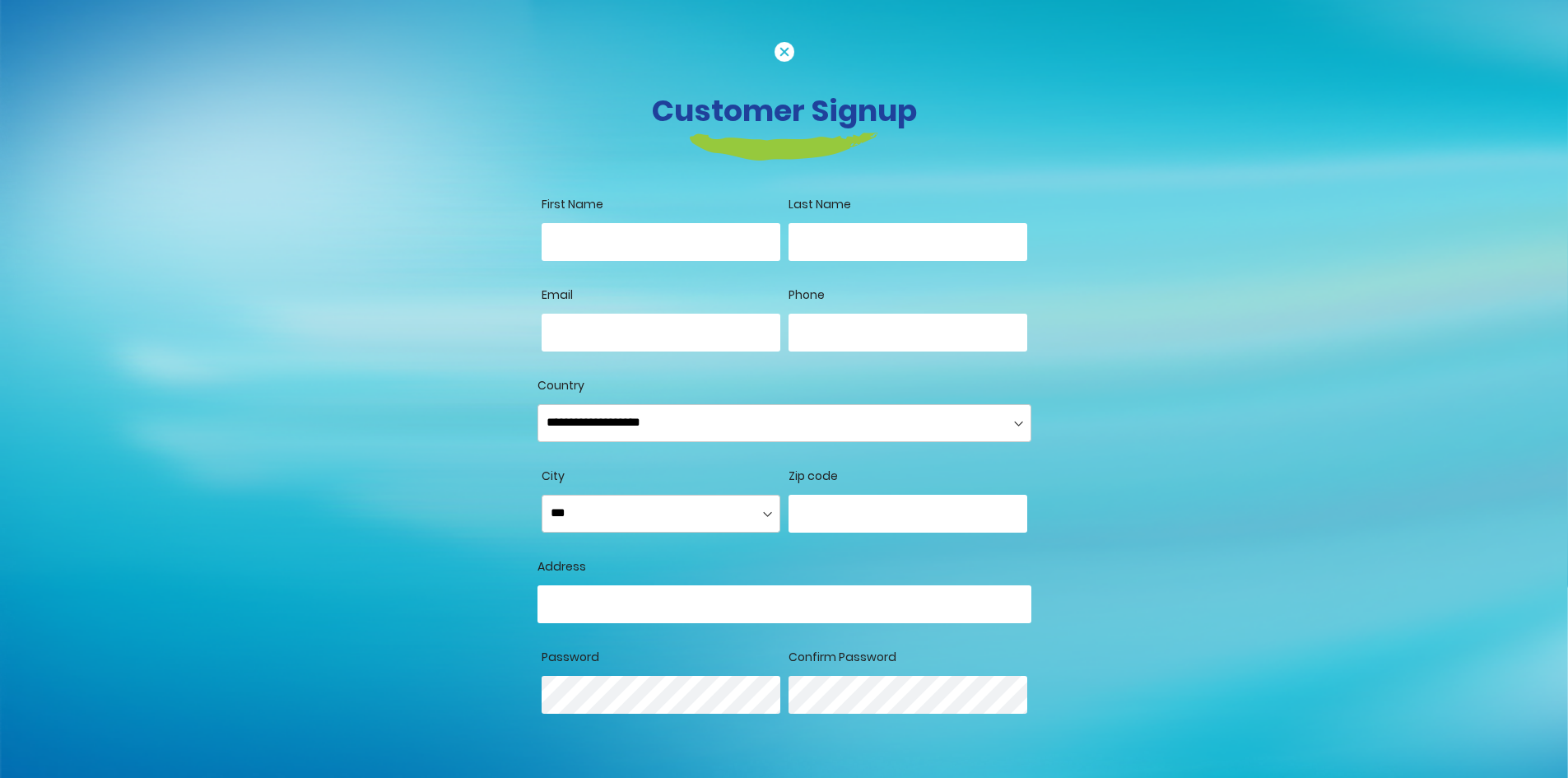
drag, startPoint x: 1302, startPoint y: 472, endPoint x: 508, endPoint y: 179, distance: 846.3
click at [1284, 472] on div "Customer Signup First Name Last Name Allow remote shopping assistance Tooltip T…" at bounding box center [784, 408] width 1568 height 816
click at [595, 245] on input "First Name" at bounding box center [660, 241] width 238 height 37
type input "******"
type input "*******"
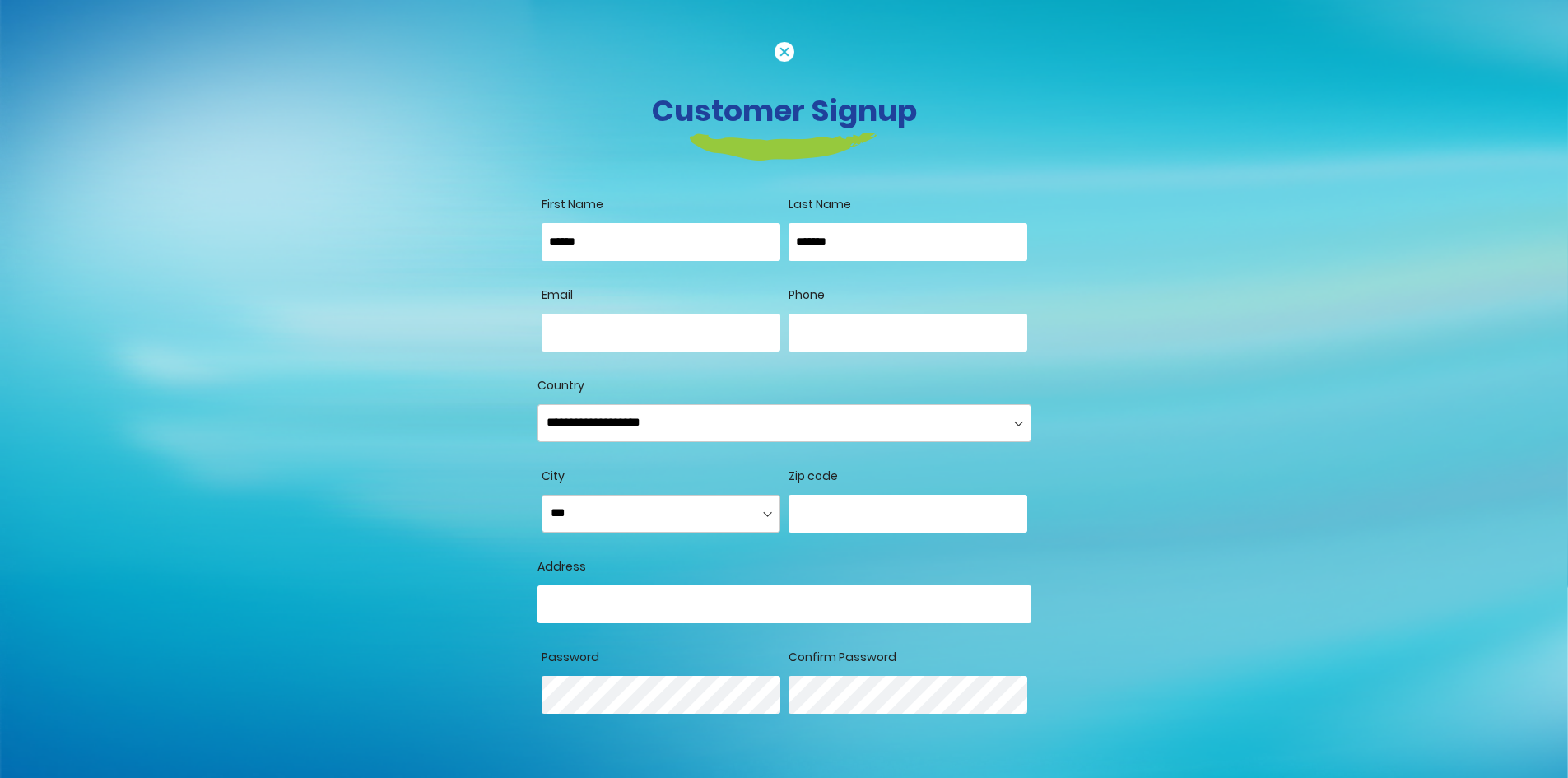
type input "*"
type input "**********"
click at [926, 324] on input "Phone" at bounding box center [907, 331] width 238 height 37
type input "**********"
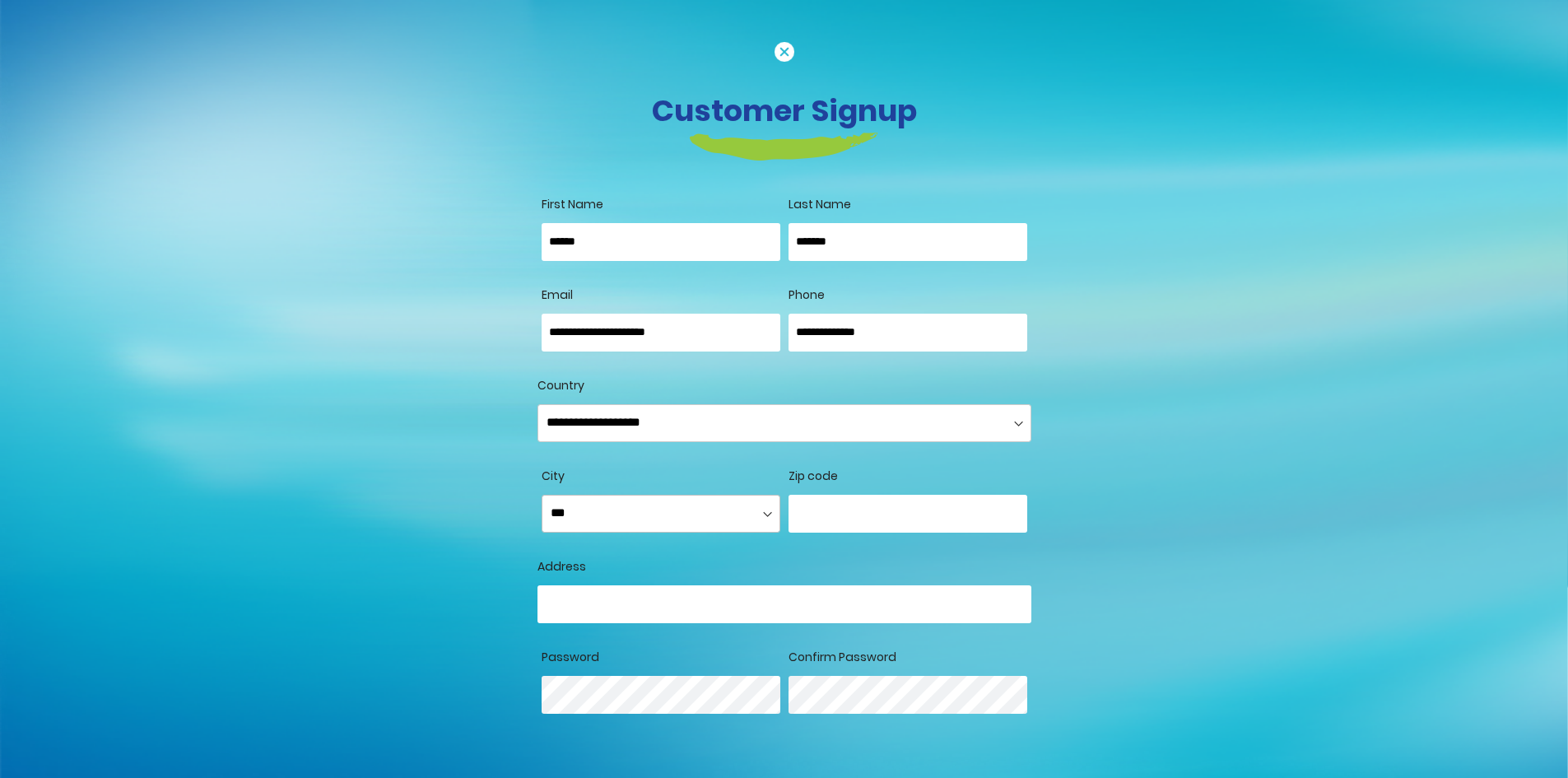
click at [637, 511] on select "**********" at bounding box center [660, 513] width 238 height 37
select select "*****"
click at [542, 495] on select "**********" at bounding box center [660, 513] width 238 height 37
click at [847, 511] on input "number" at bounding box center [907, 513] width 238 height 37
click at [676, 599] on input "Country" at bounding box center [784, 604] width 494 height 37
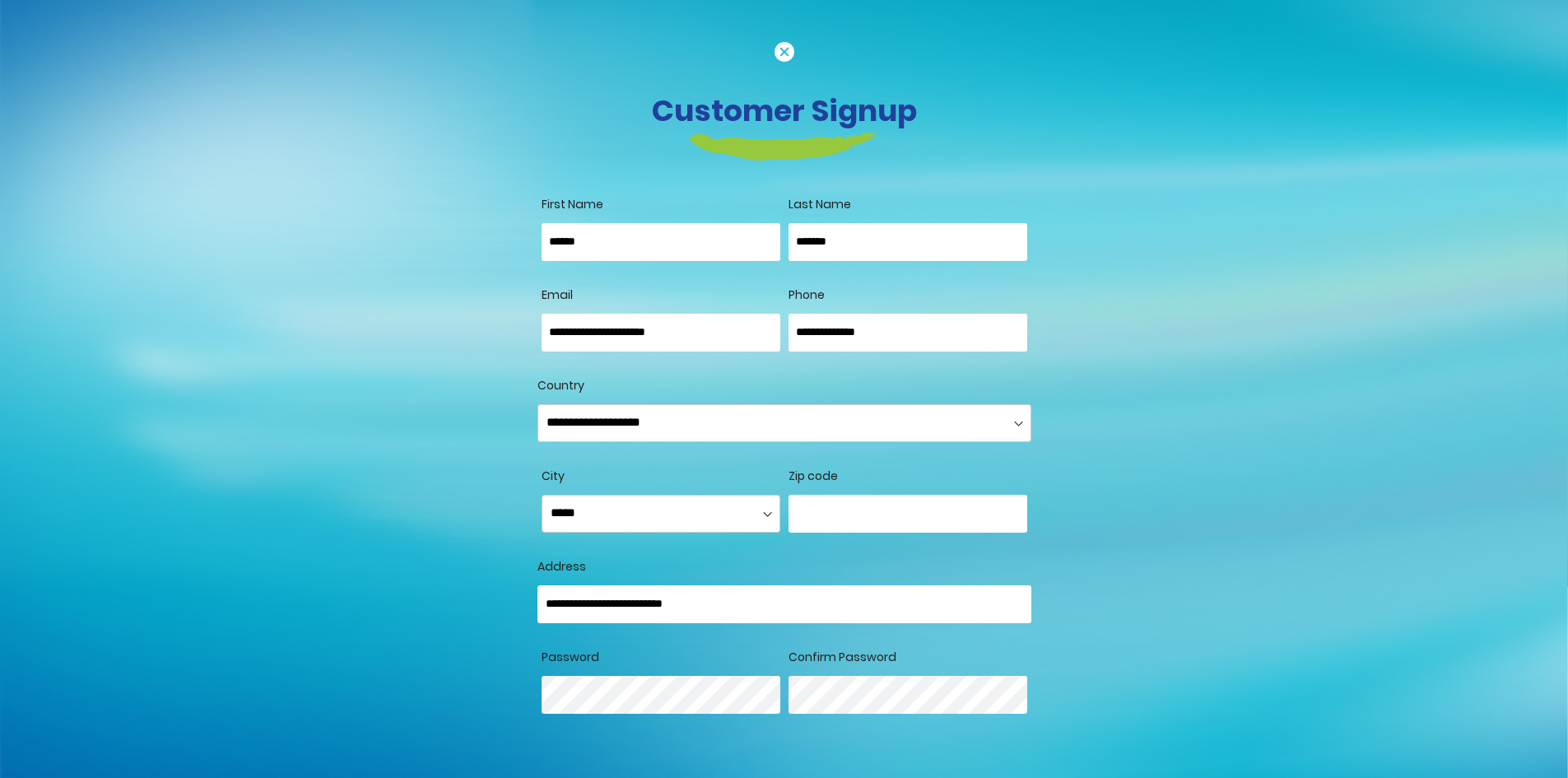
type input "**********"
click at [1211, 621] on div "Customer Signup First Name ****** Last Name ******* Allow remote shopping assis…" at bounding box center [784, 527] width 938 height 972
click at [1279, 362] on div "Customer Signup First Name ****** Last Name ******* Allow remote shopping assis…" at bounding box center [784, 408] width 1568 height 816
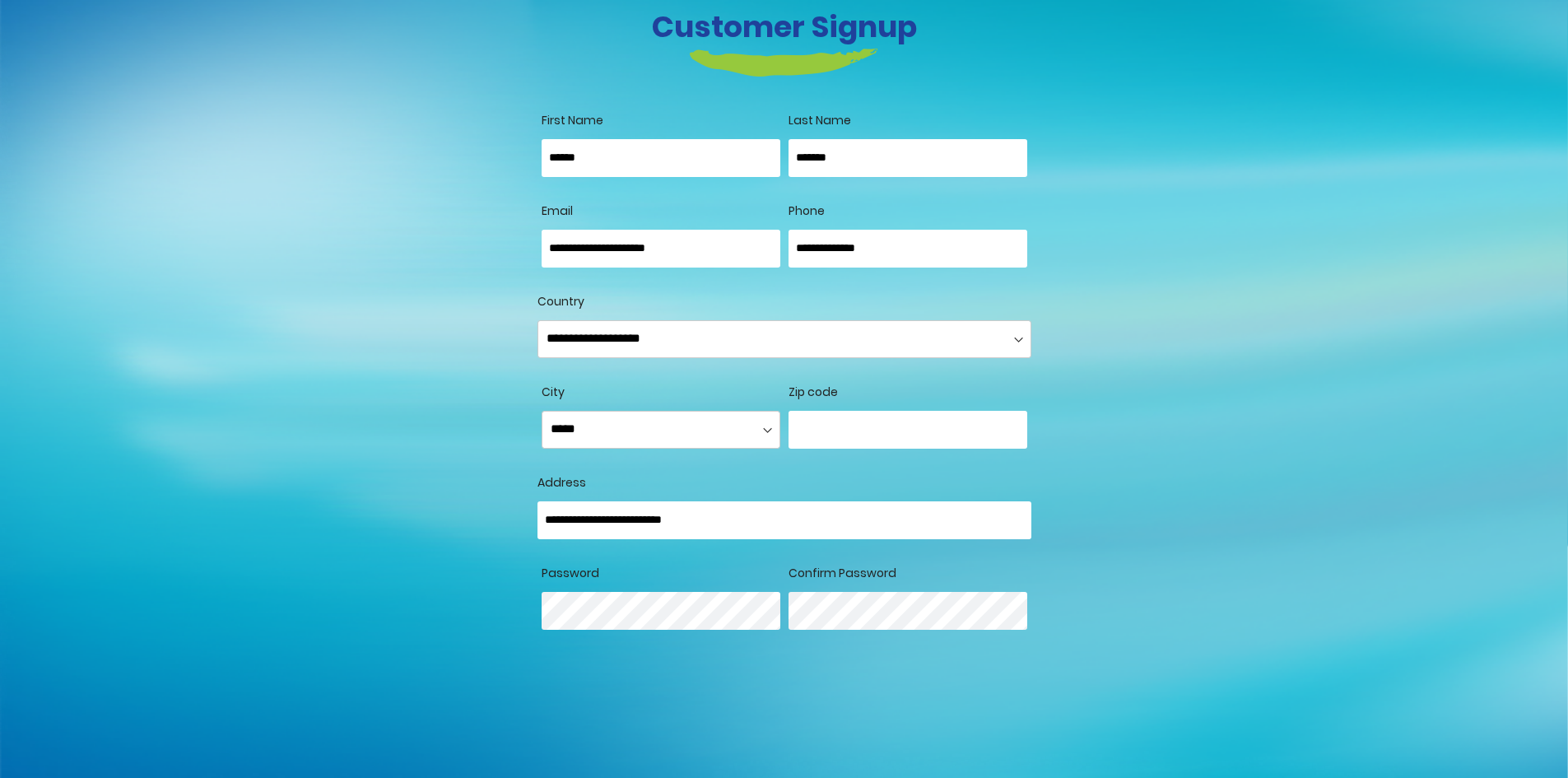
scroll to position [164, 0]
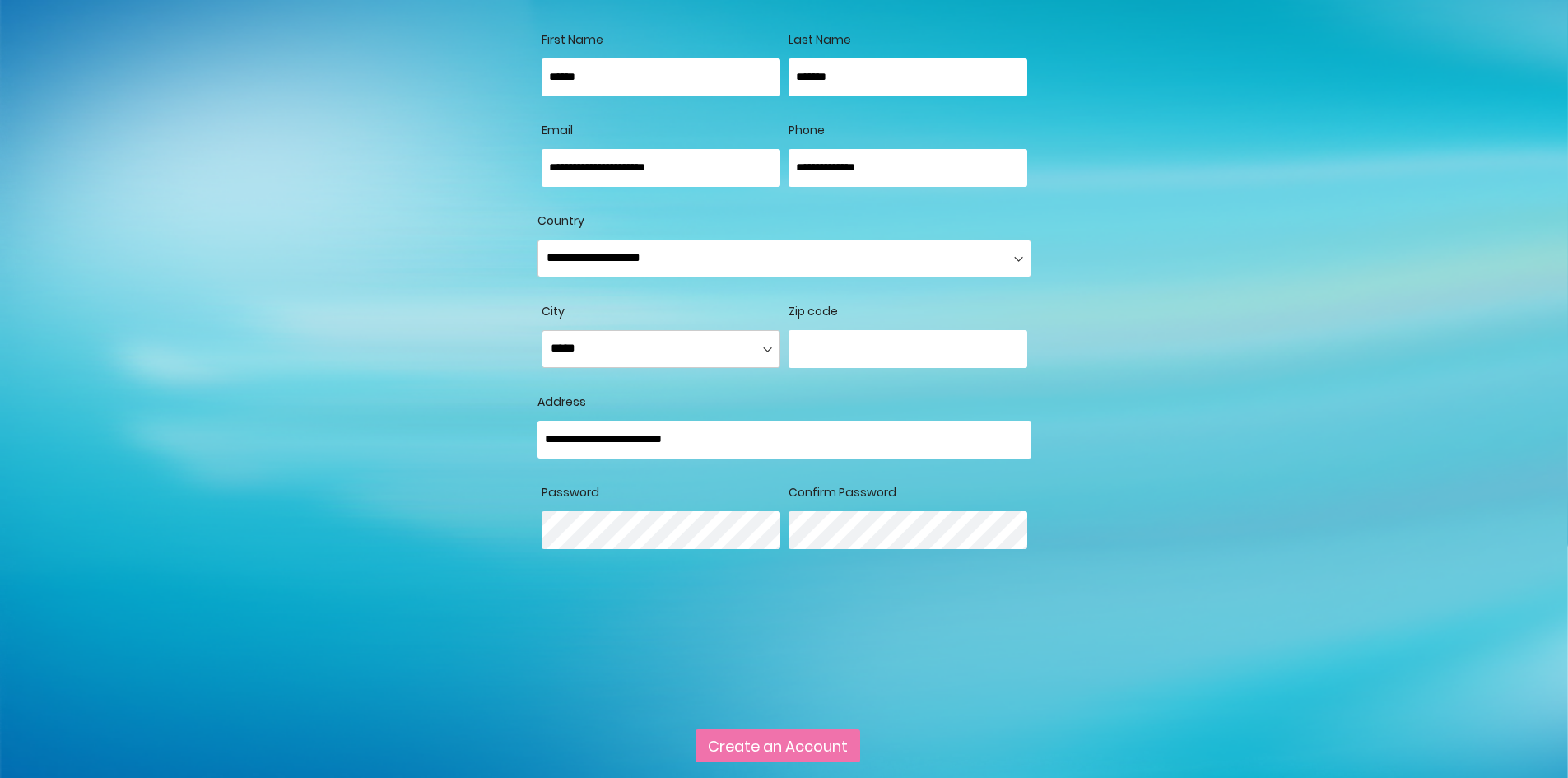
click at [788, 756] on span "Create an Account" at bounding box center [777, 746] width 140 height 21
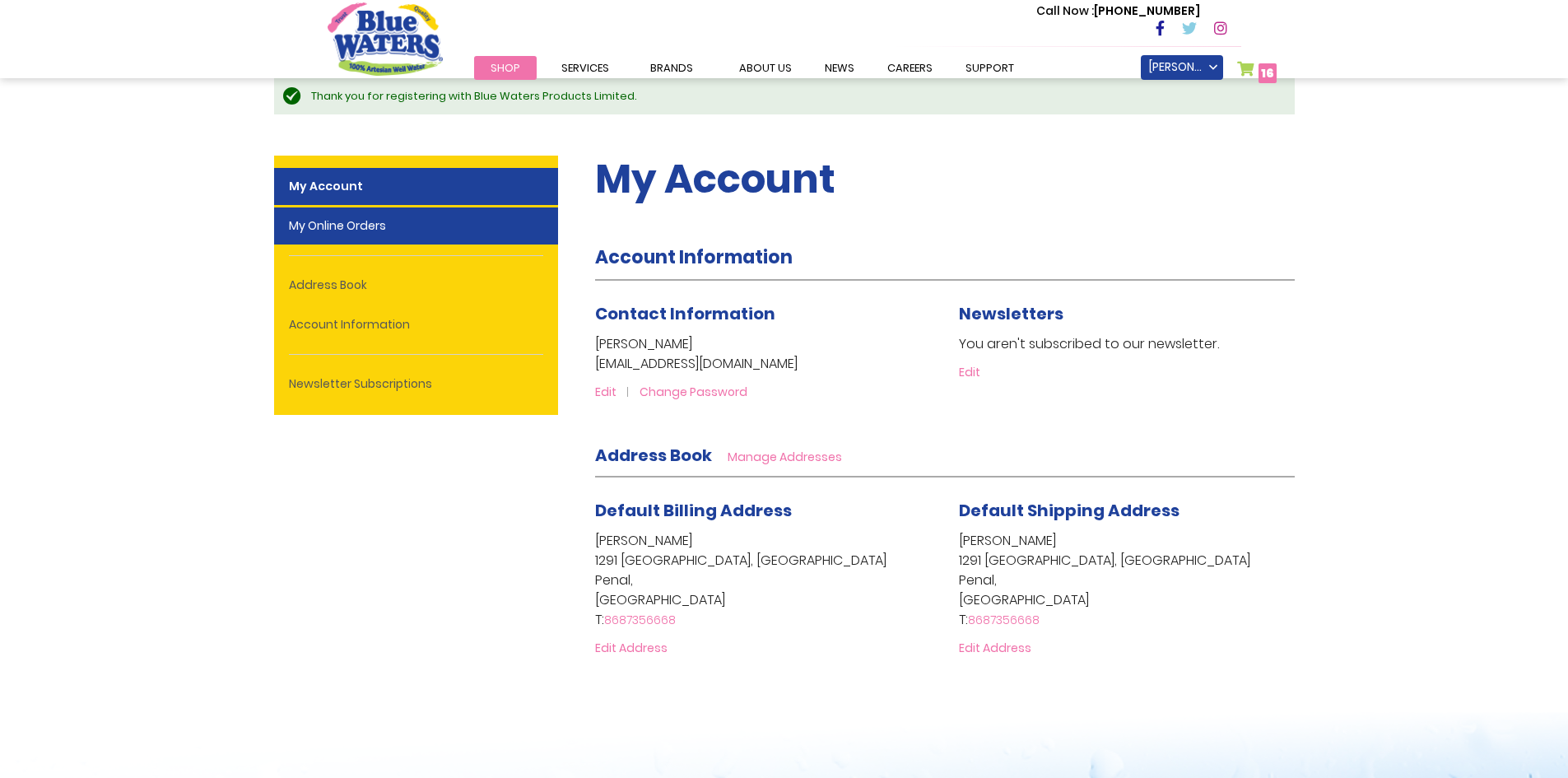
click at [370, 236] on link "My Online Orders" at bounding box center [416, 226] width 284 height 37
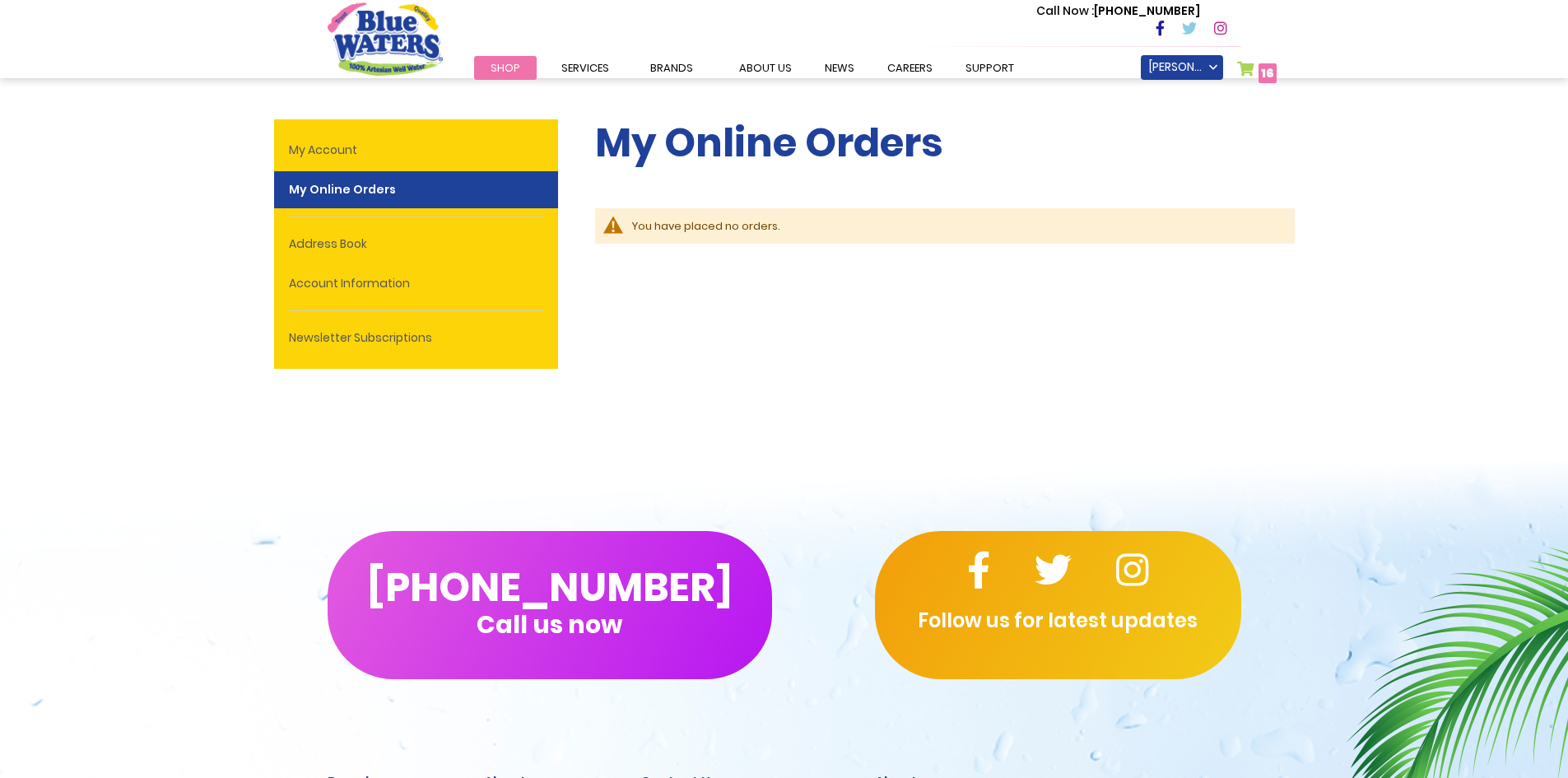
click at [1259, 71] on span "16 16 items" at bounding box center [1268, 73] width 18 height 20
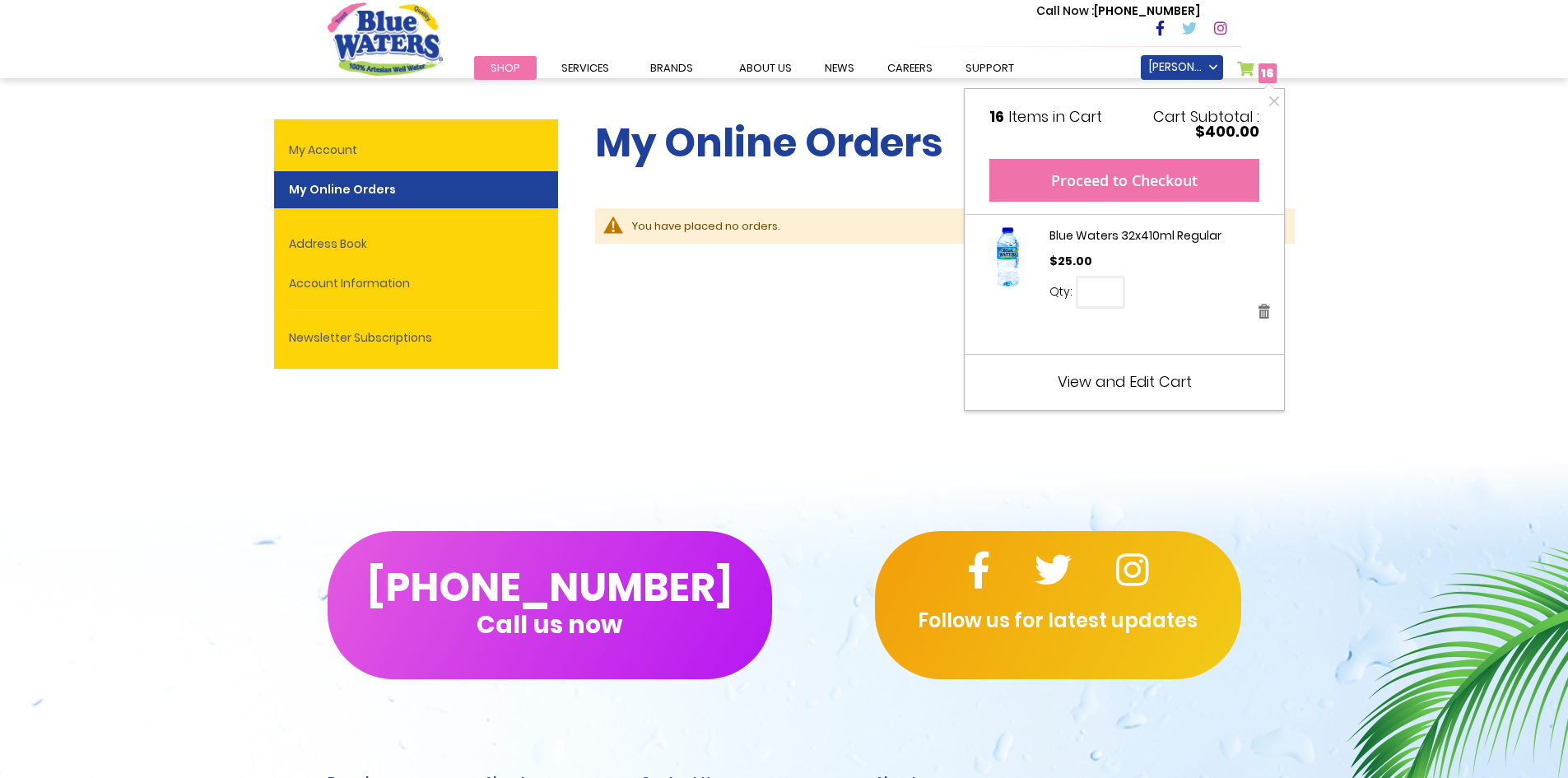
click at [1147, 179] on button "Proceed to Checkout" at bounding box center [1124, 180] width 270 height 43
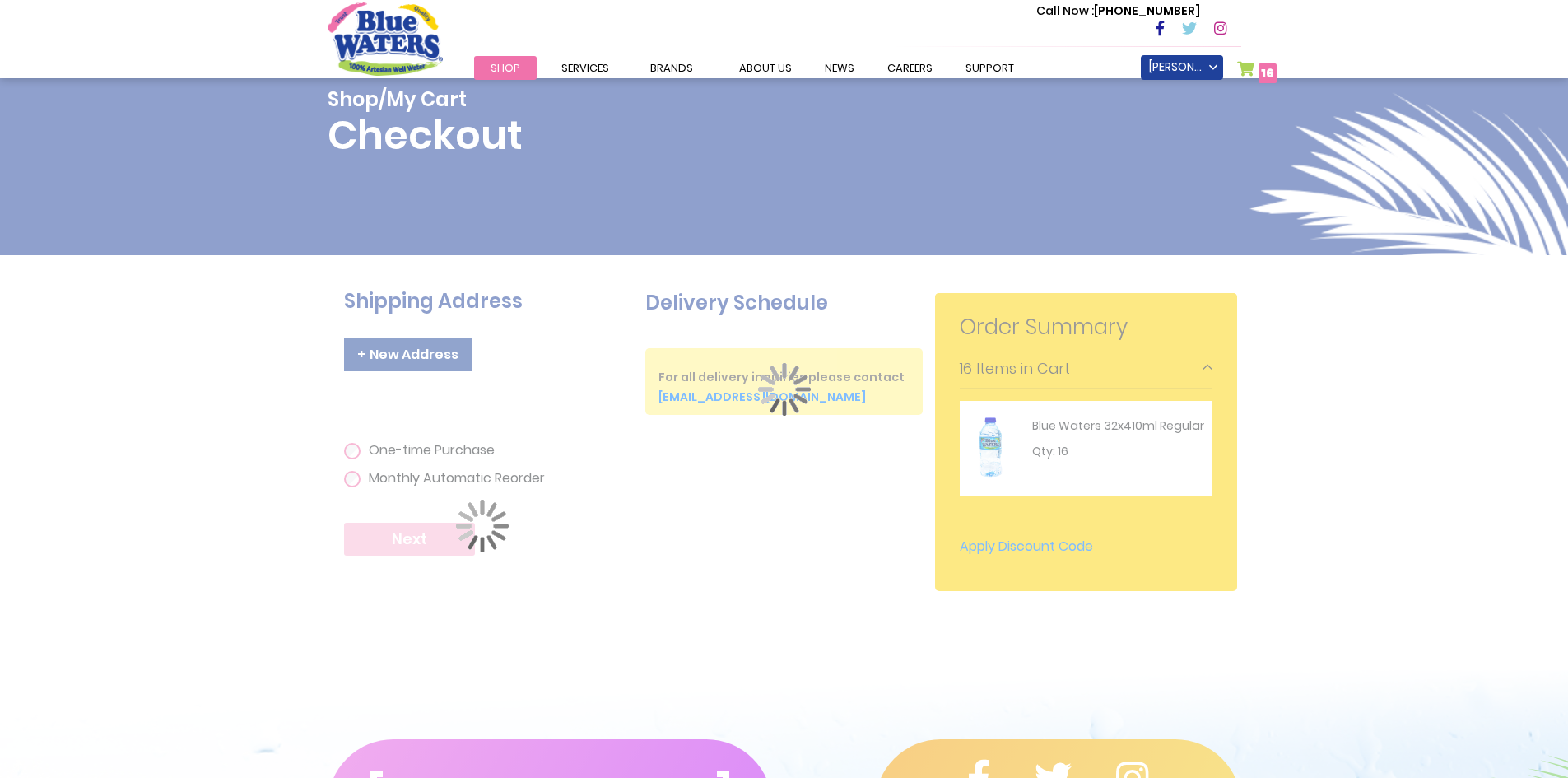
scroll to position [255, 0]
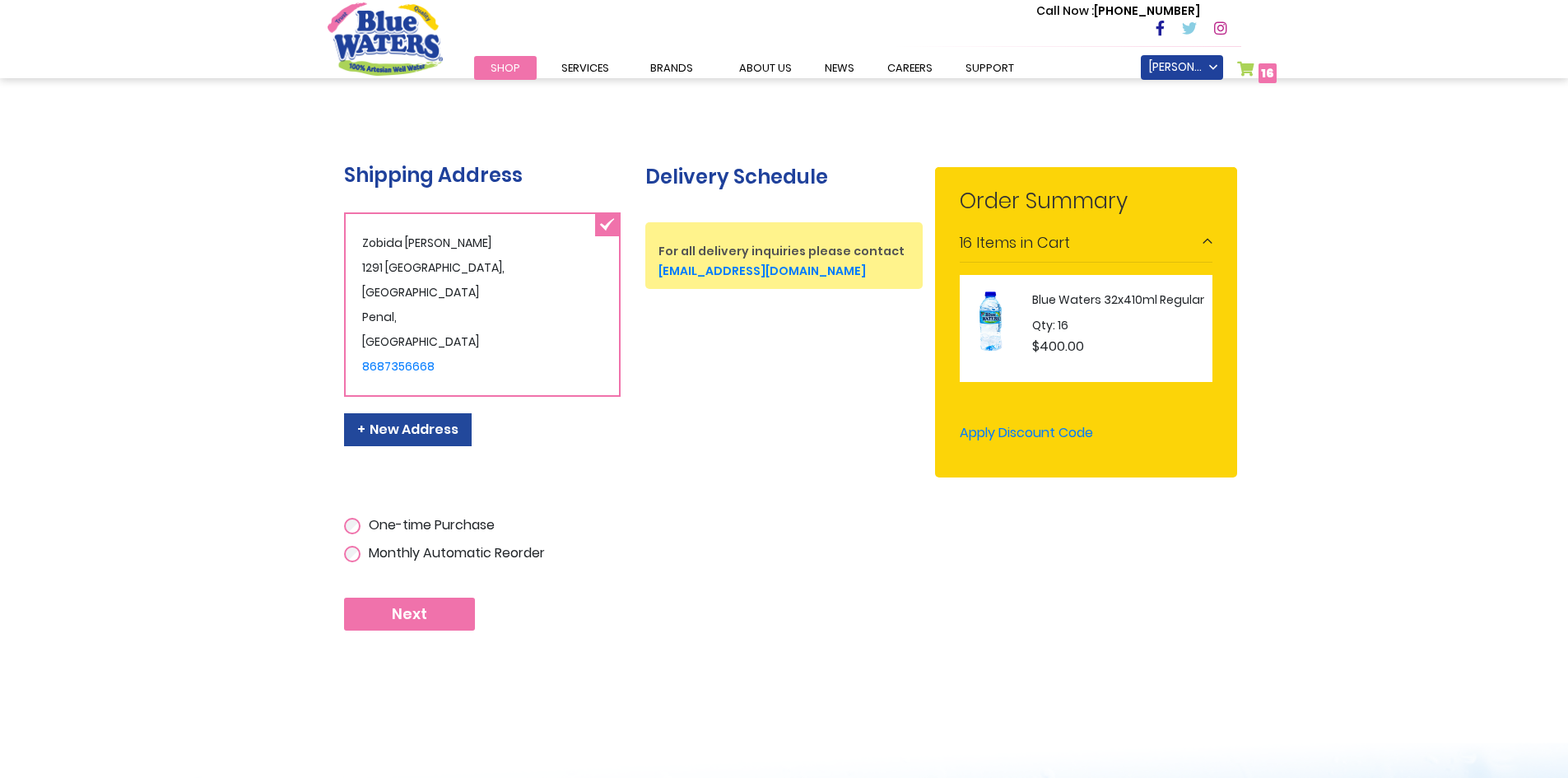
click at [696, 629] on div "Sign In Close Sign In Email Address Password Sign In" at bounding box center [784, 340] width 905 height 679
click at [431, 597] on button "Next" at bounding box center [409, 614] width 131 height 33
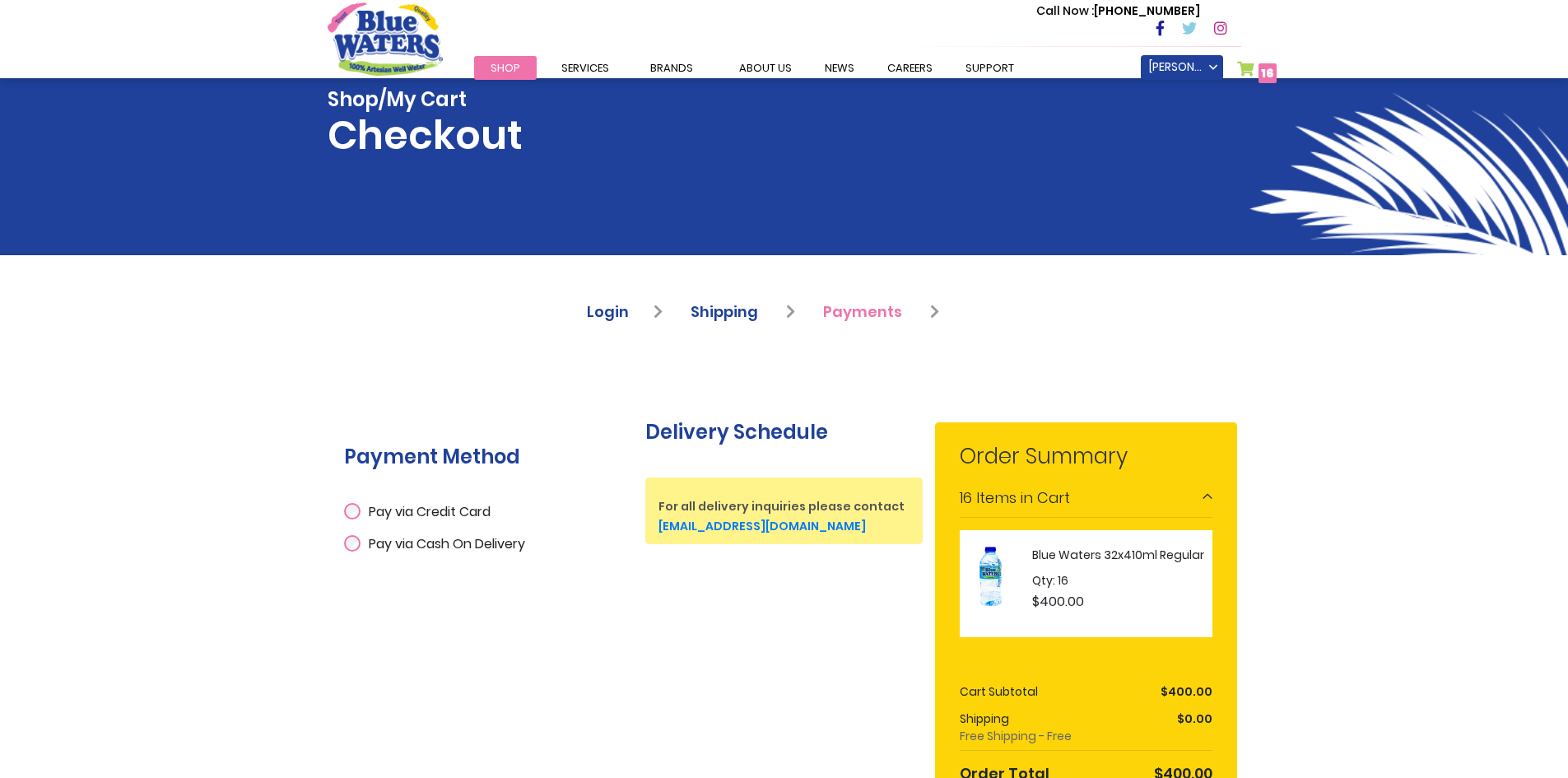
click at [494, 71] on span "Shop" at bounding box center [505, 68] width 29 height 16
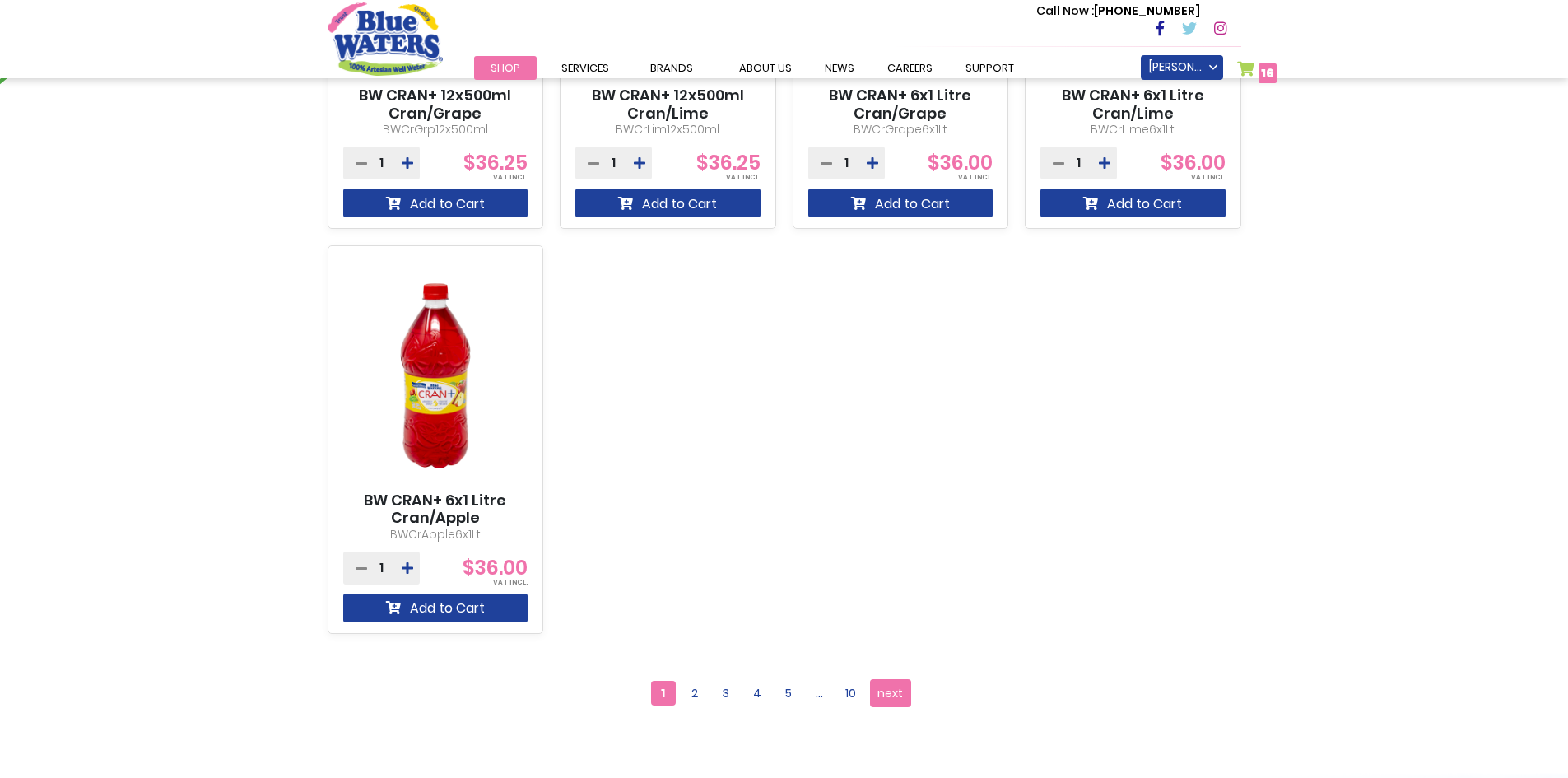
scroll to position [1334, 0]
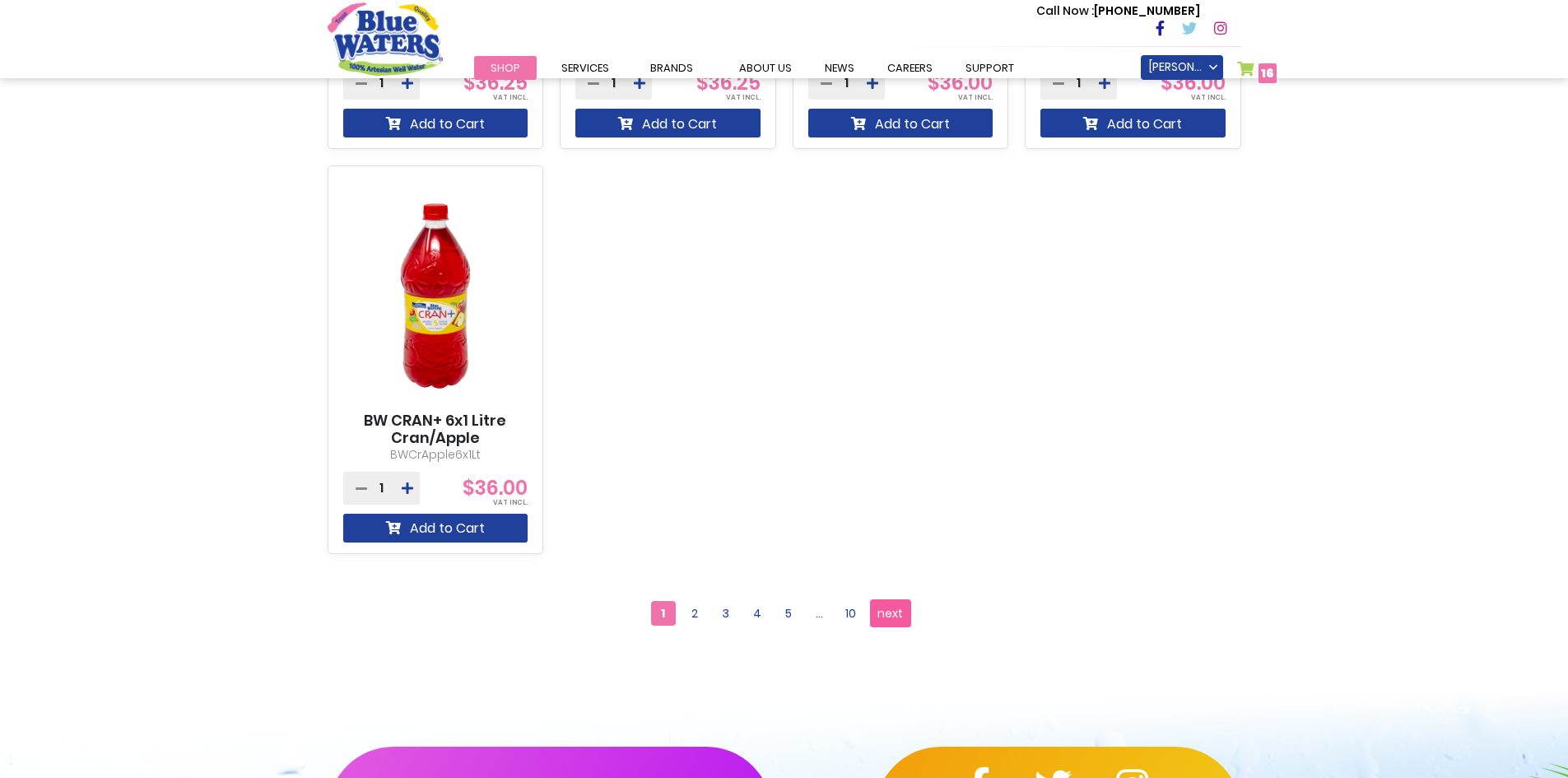
click at [890, 622] on span "next" at bounding box center [890, 613] width 26 height 25
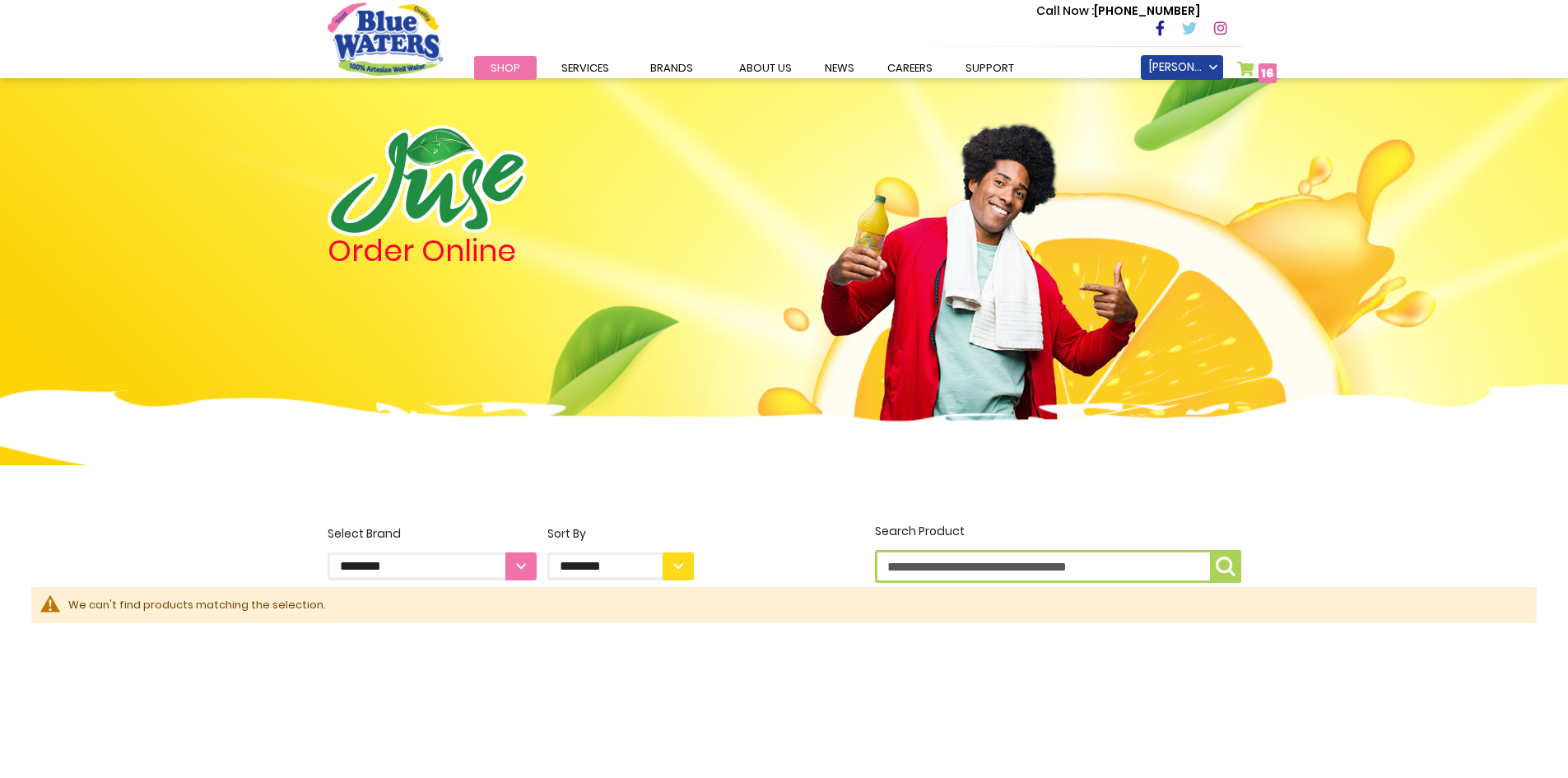
click at [1045, 572] on input "Search Product" at bounding box center [1058, 566] width 366 height 33
type input "*****"
click at [1210, 550] on button "Search Product *****" at bounding box center [1226, 566] width 31 height 33
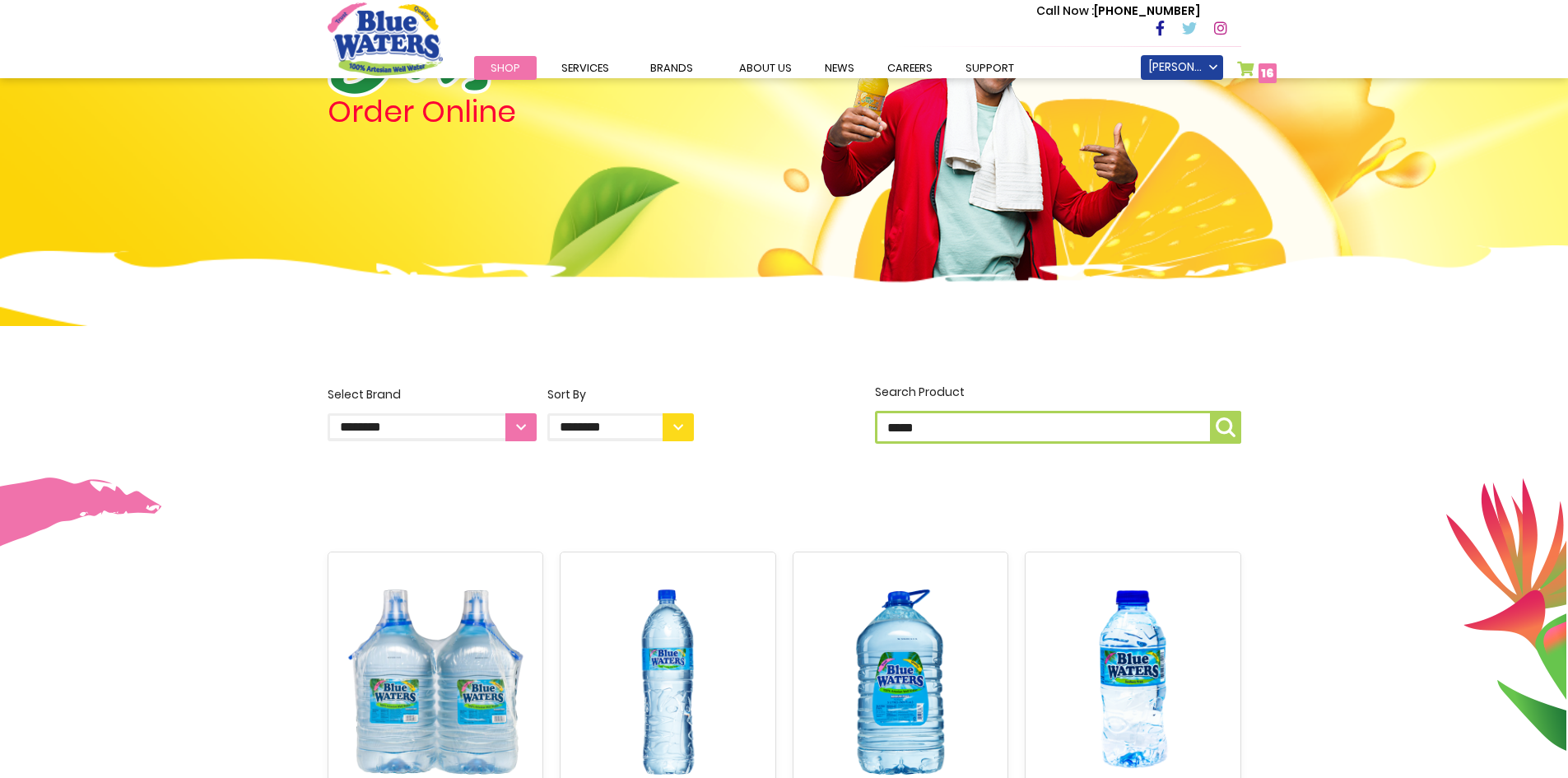
scroll to position [129, 0]
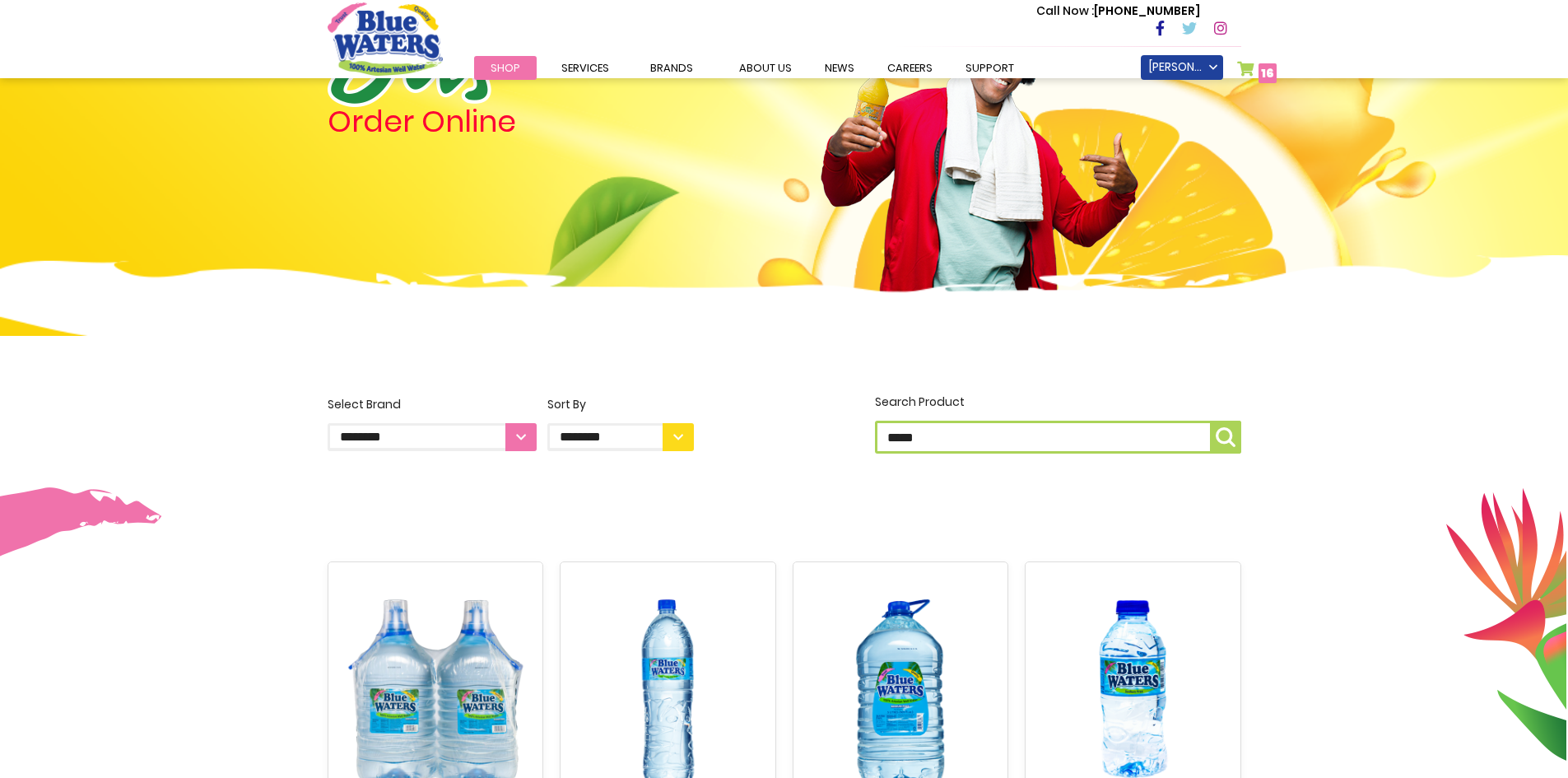
click at [0, 0] on span "Commercial Rentals" at bounding box center [0, 0] width 0 height 0
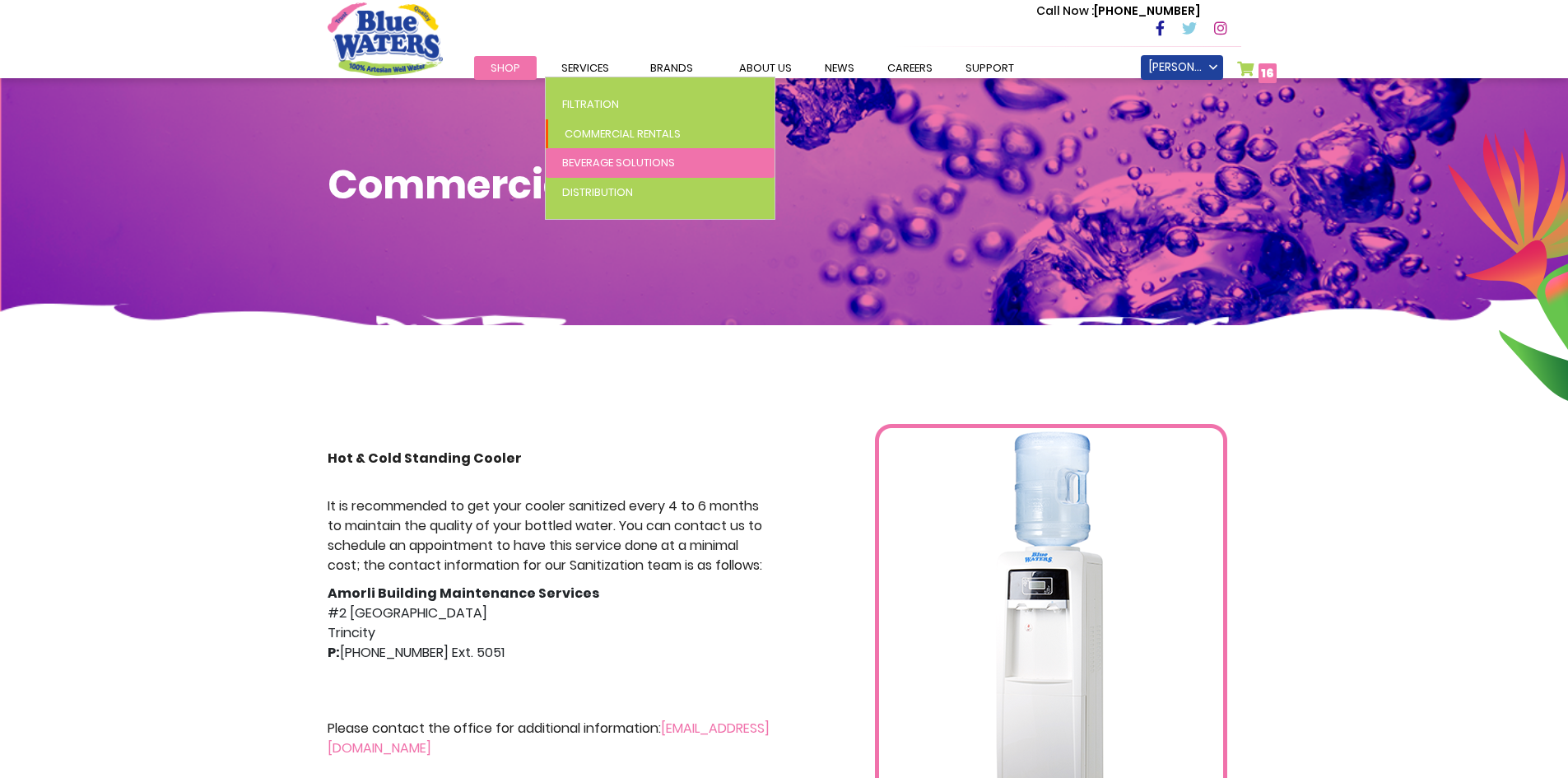
click at [601, 158] on span "Beverage Solutions" at bounding box center [618, 162] width 112 height 16
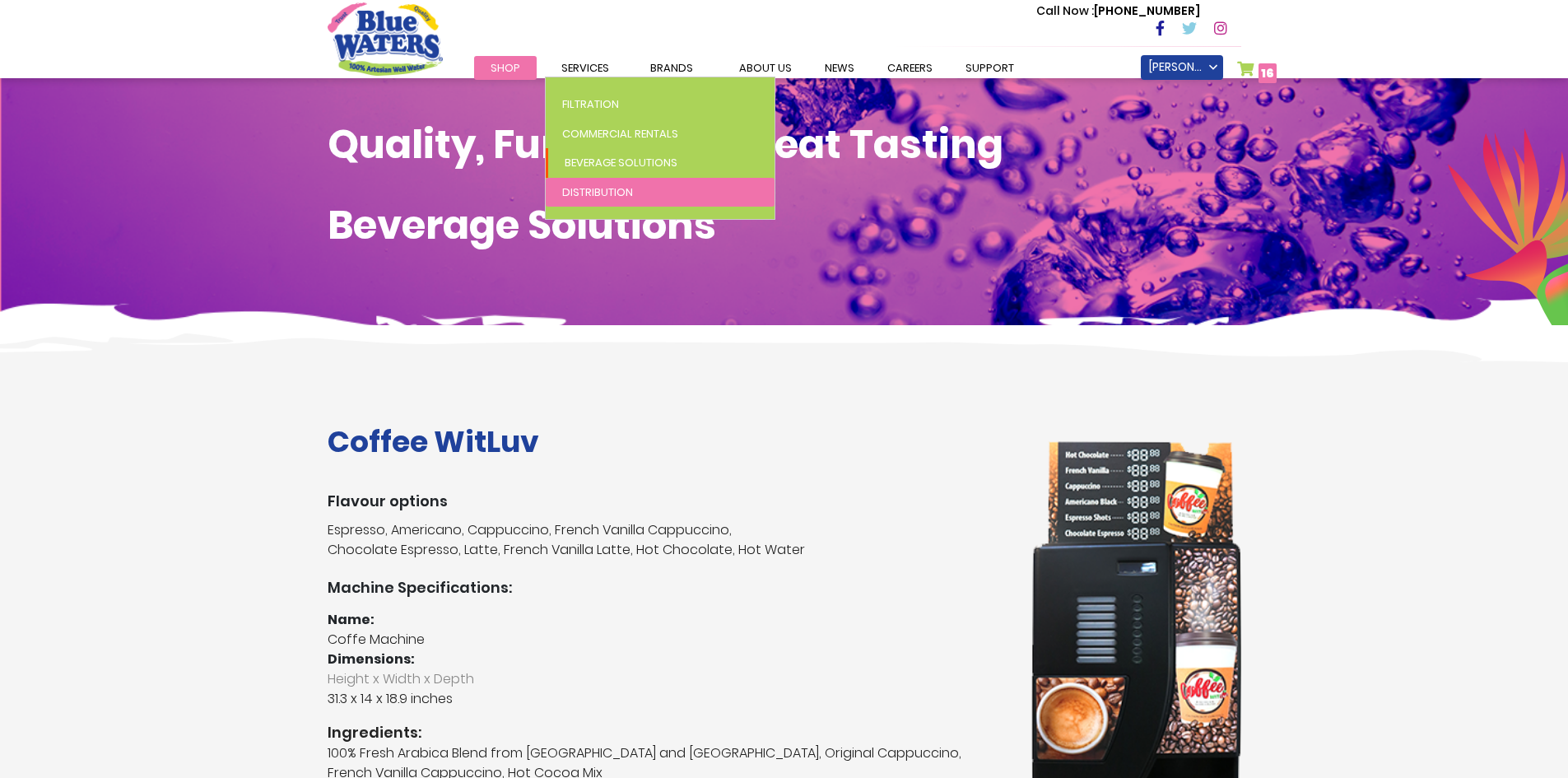
click at [589, 193] on span "Distribution" at bounding box center [598, 192] width 71 height 16
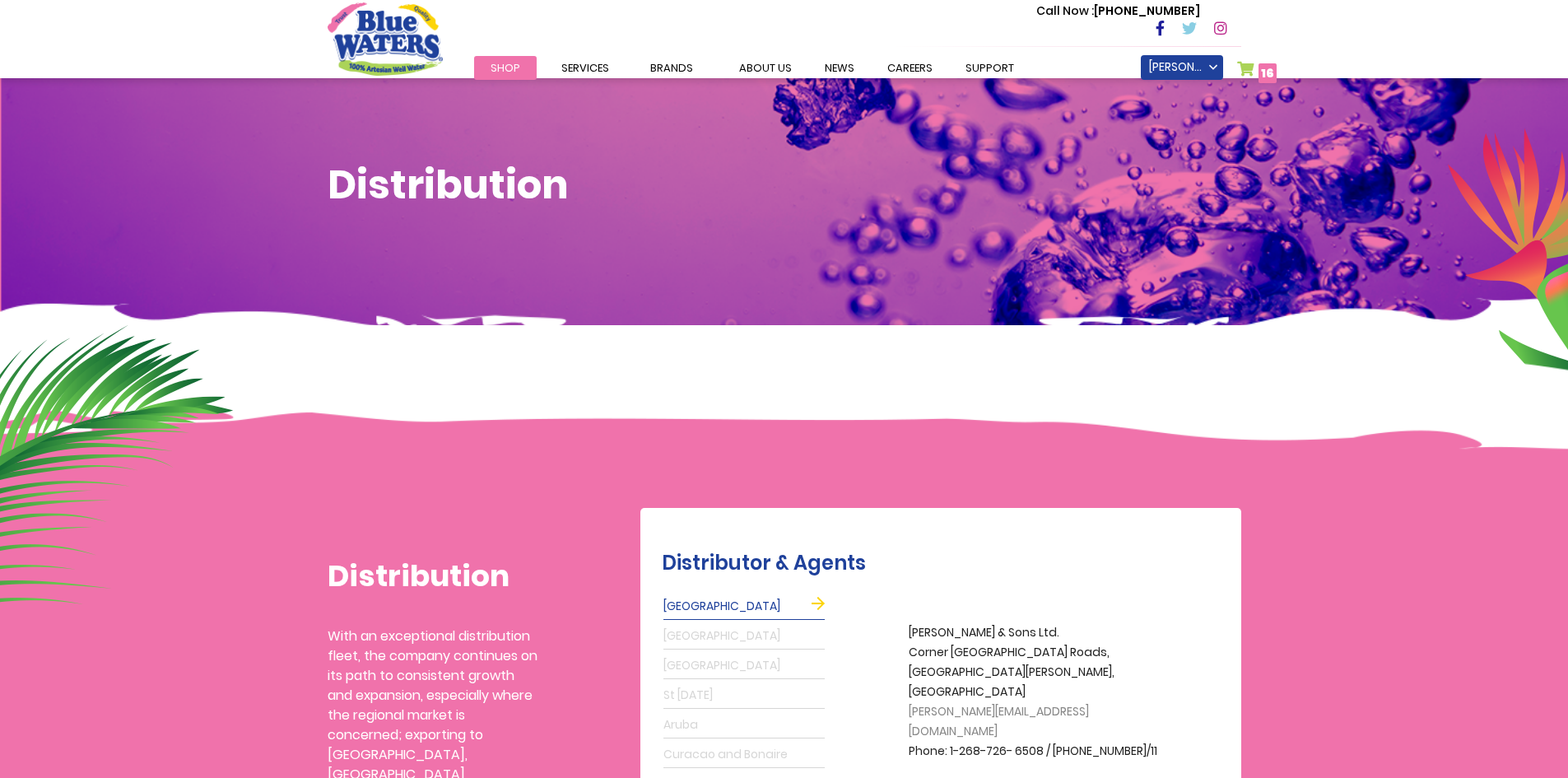
click at [1264, 80] on span "16" at bounding box center [1268, 73] width 13 height 16
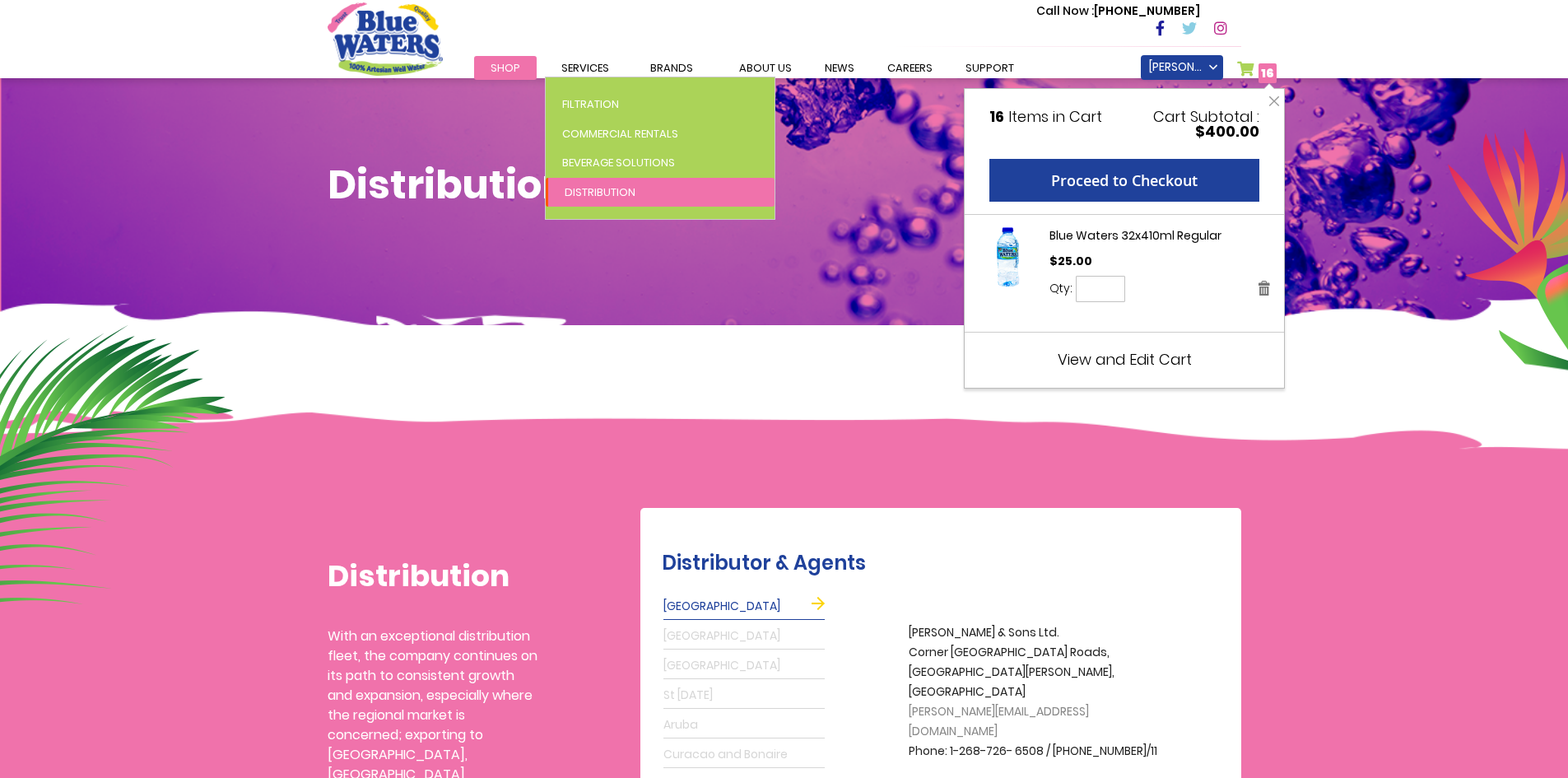
click at [594, 183] on link "Distribution" at bounding box center [660, 193] width 229 height 29
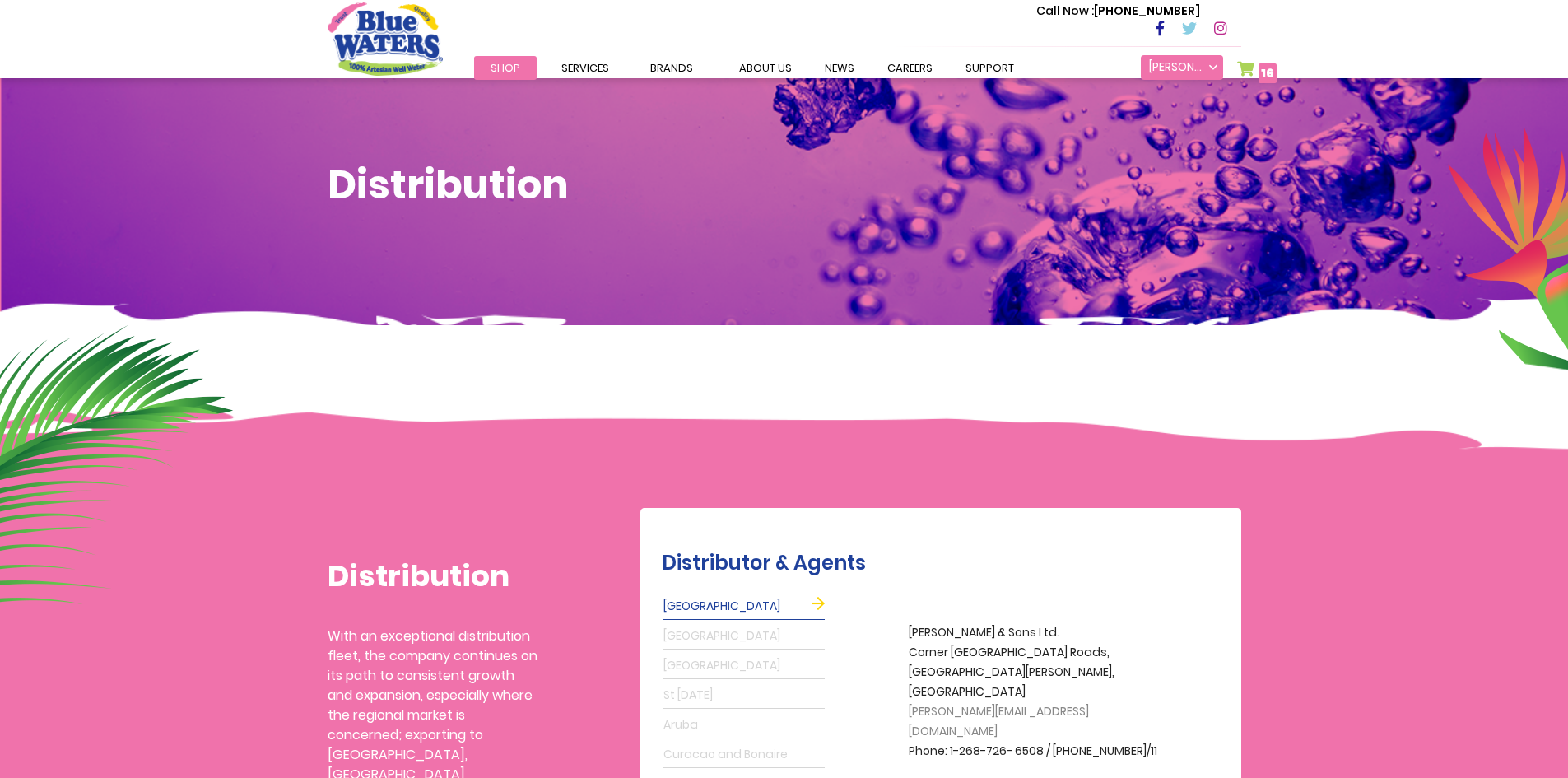
click at [1199, 70] on link "[PERSON_NAME]" at bounding box center [1182, 67] width 82 height 25
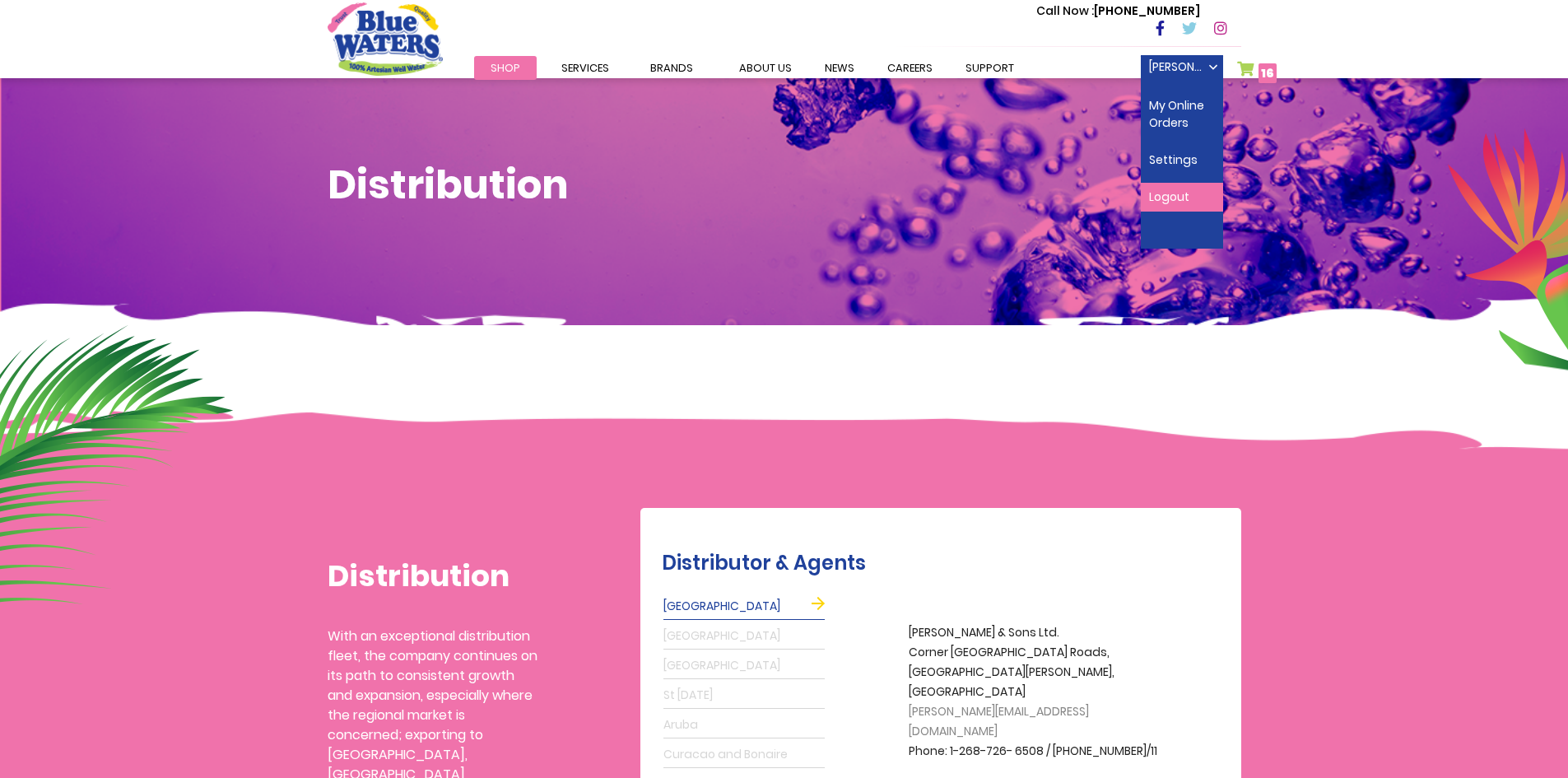
click at [1163, 187] on link "Logout" at bounding box center [1182, 197] width 82 height 29
